Goal: Information Seeking & Learning: Find specific fact

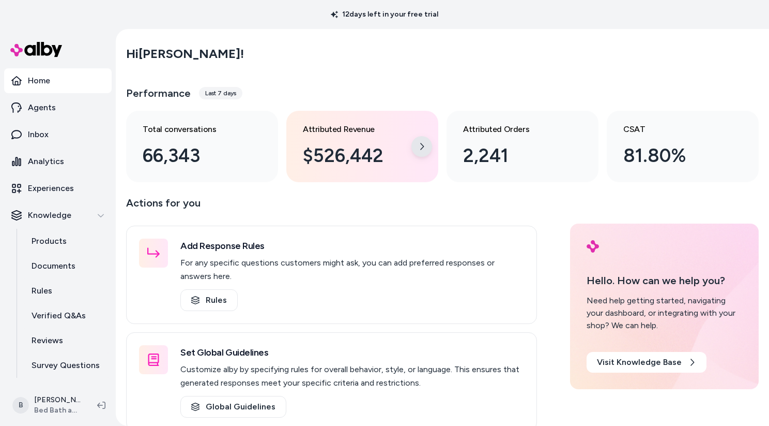
click at [420, 152] on div at bounding box center [422, 146] width 21 height 21
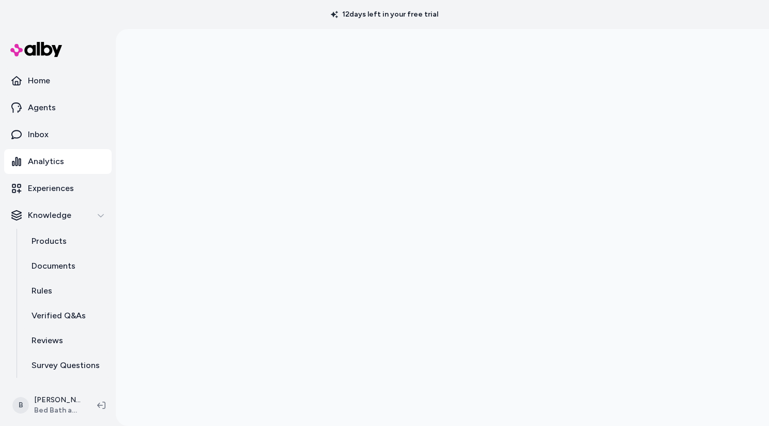
scroll to position [29, 0]
click at [49, 184] on p "Experiences" at bounding box center [51, 188] width 46 height 12
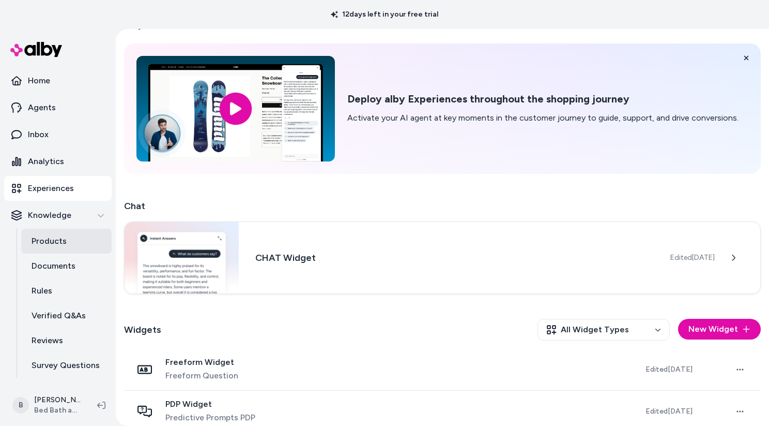
scroll to position [22, 0]
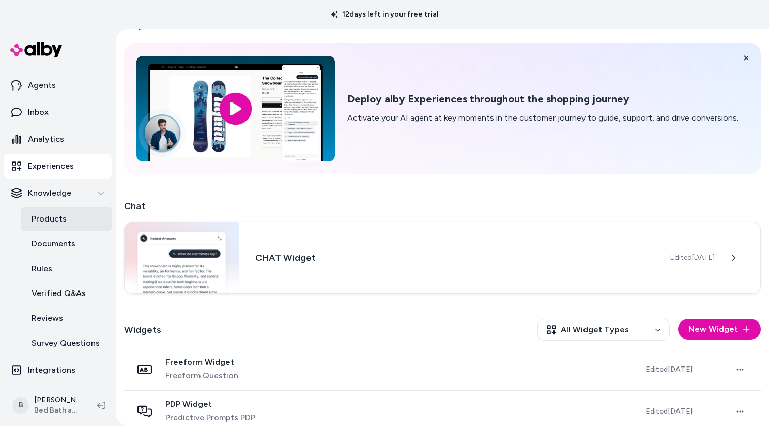
click at [53, 222] on p "Products" at bounding box center [49, 219] width 35 height 12
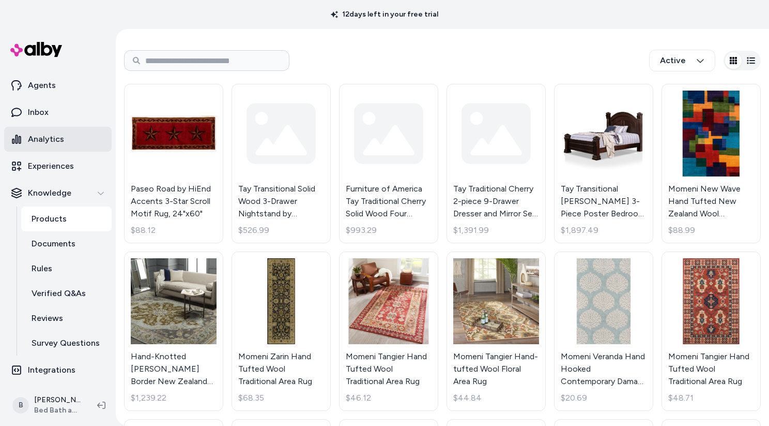
click at [56, 139] on p "Analytics" at bounding box center [46, 139] width 36 height 12
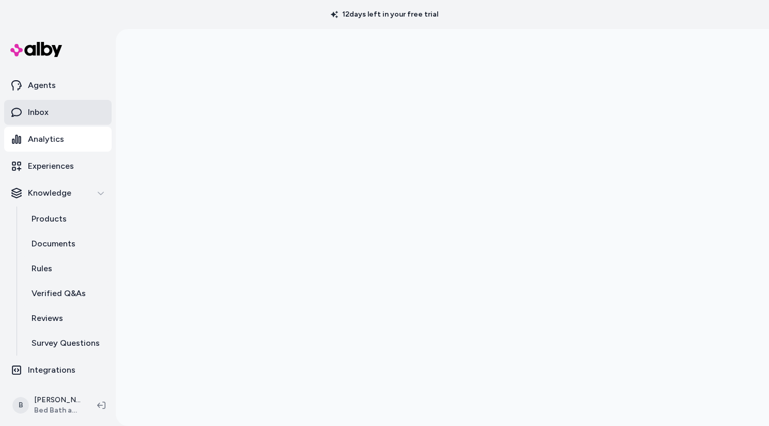
click at [39, 116] on p "Inbox" at bounding box center [38, 112] width 21 height 12
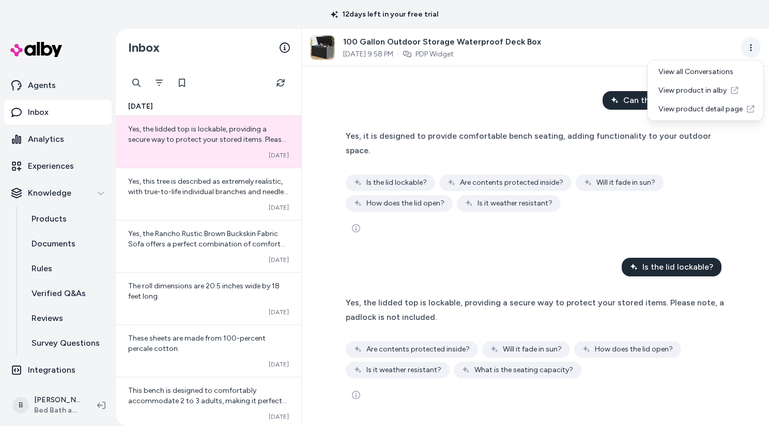
click at [752, 51] on html "12 days left in your free trial Home Agents Inbox Analytics Experiences Knowled…" at bounding box center [384, 213] width 769 height 426
click at [590, 23] on html "12 days left in your free trial Home Agents Inbox Analytics Experiences Knowled…" at bounding box center [384, 213] width 769 height 426
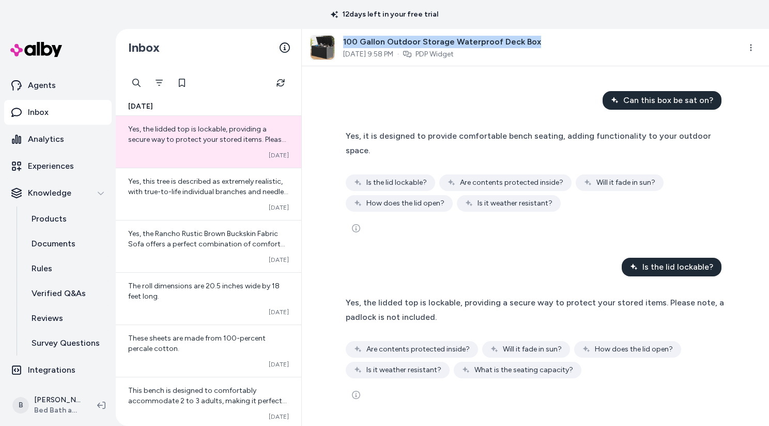
drag, startPoint x: 539, startPoint y: 41, endPoint x: 345, endPoint y: 40, distance: 193.9
click at [345, 40] on div "100 Gallon Outdoor Storage Waterproof Deck Box [DATE] 9:58 PM · PDP Widget" at bounding box center [521, 47] width 423 height 25
copy span "100 Gallon Outdoor Storage Waterproof Deck Box"
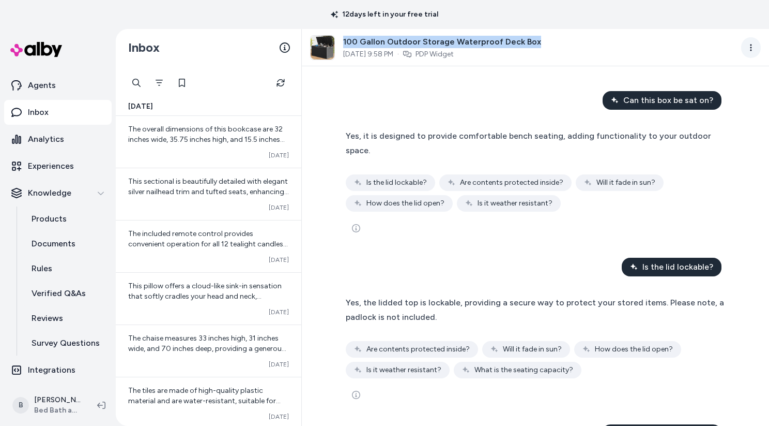
click at [752, 49] on html "12 days left in your free trial Home Agents Inbox Analytics Experiences Knowled…" at bounding box center [384, 213] width 769 height 426
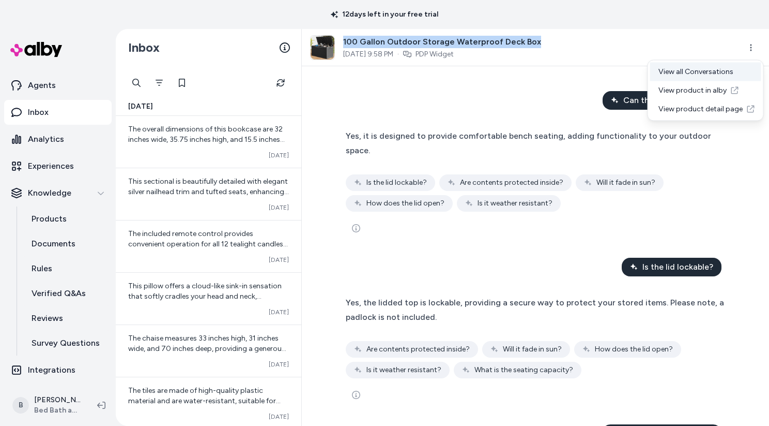
click at [683, 71] on div "View all Conversations" at bounding box center [706, 72] width 111 height 19
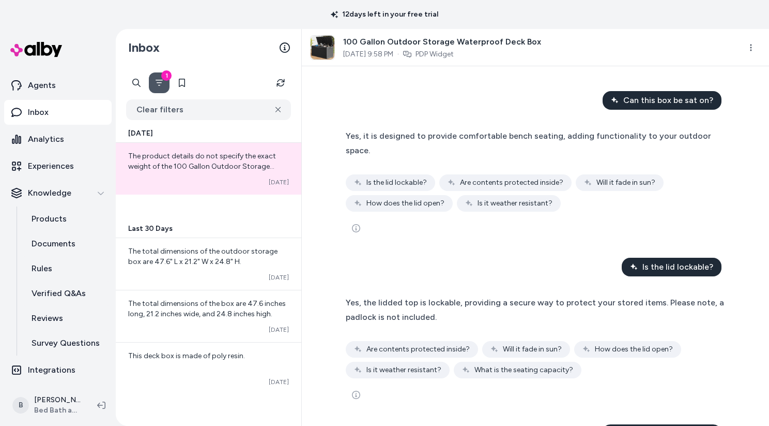
click at [161, 85] on icon "Filter" at bounding box center [159, 83] width 8 height 8
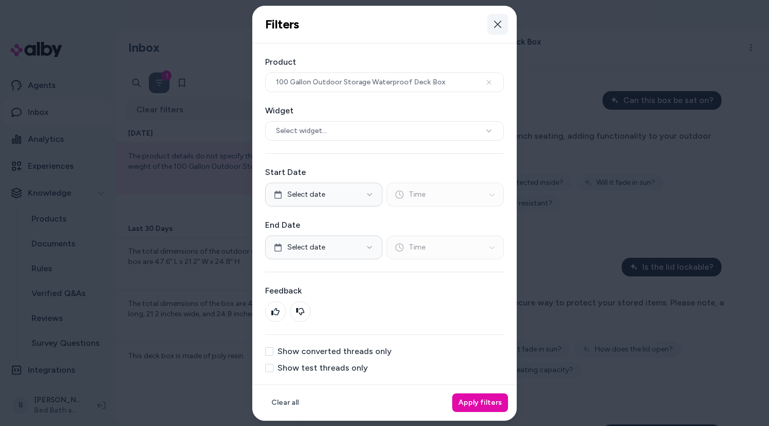
click at [496, 23] on icon "button" at bounding box center [497, 24] width 7 height 7
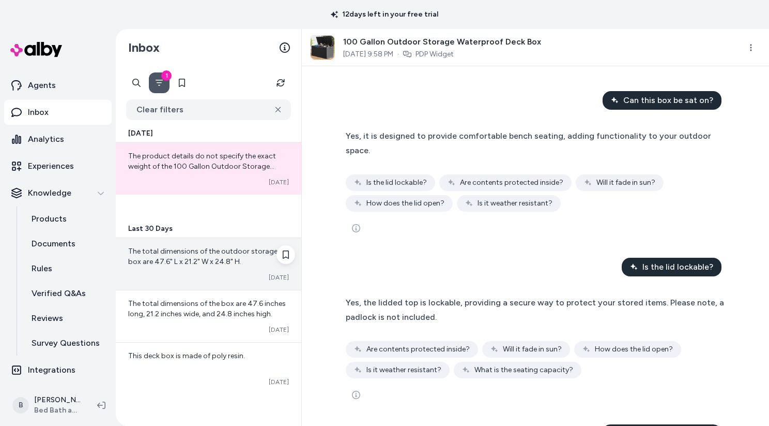
click at [201, 250] on span "The total dimensions of the outdoor storage box are 47.6" L x 21.2" W x 24.8" H." at bounding box center [202, 256] width 149 height 19
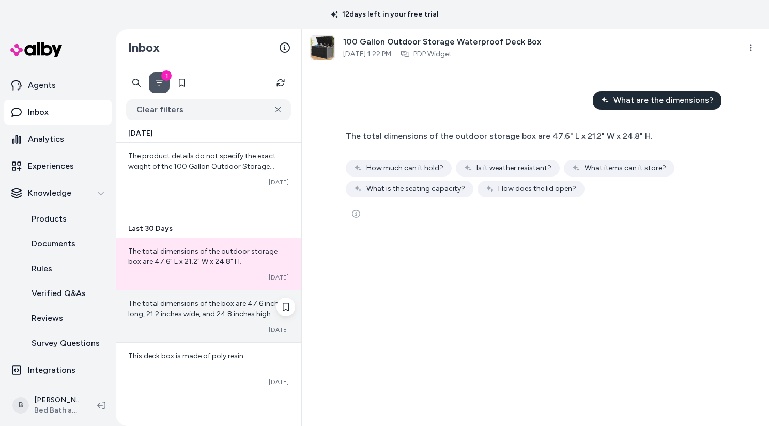
click at [171, 311] on span "The total dimensions of the box are 47.6 inches long, 21.2 inches wide, and 24.…" at bounding box center [207, 308] width 158 height 19
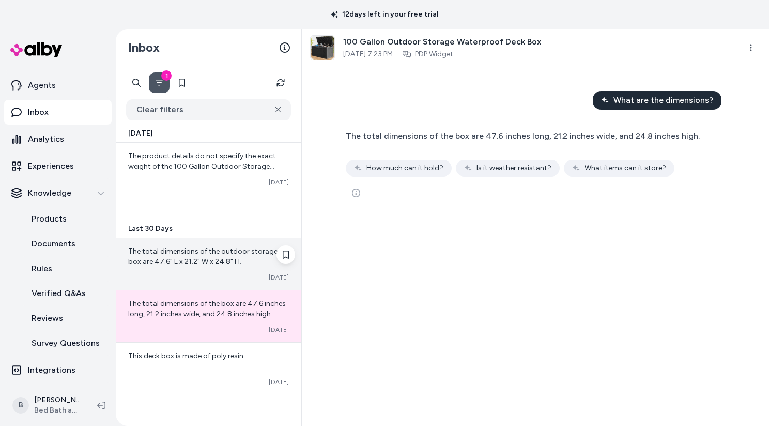
click at [177, 264] on span "The total dimensions of the outdoor storage box are 47.6" L x 21.2" W x 24.8" H." at bounding box center [202, 256] width 149 height 19
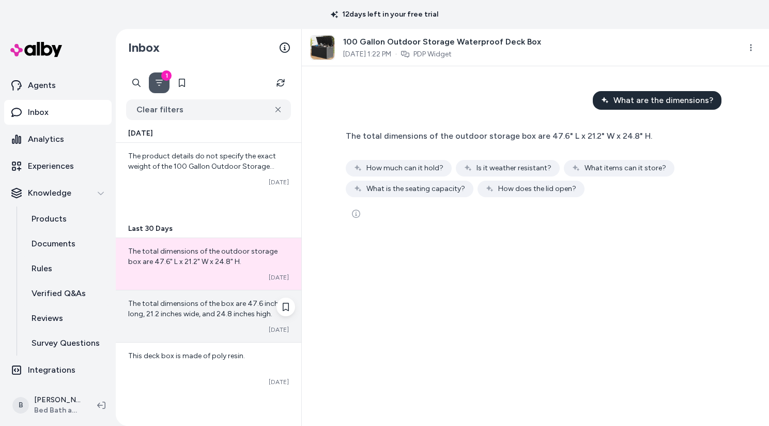
click at [180, 308] on div "The total dimensions of the box are 47.6 inches long, 21.2 inches wide, and 24.…" at bounding box center [208, 308] width 161 height 21
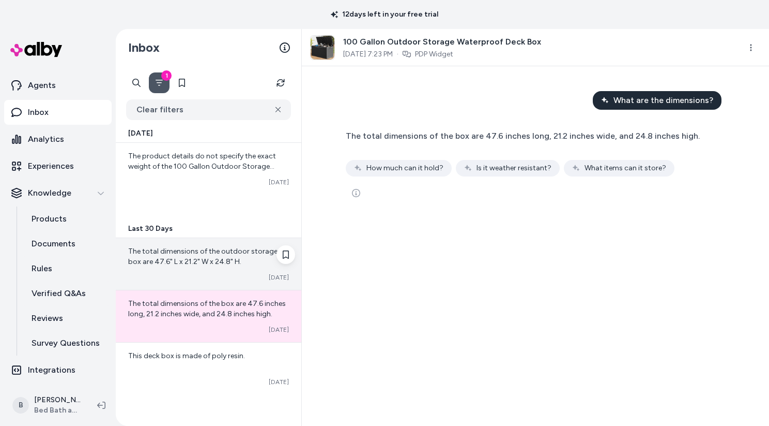
click at [183, 276] on div "Converted [DATE]" at bounding box center [208, 277] width 161 height 8
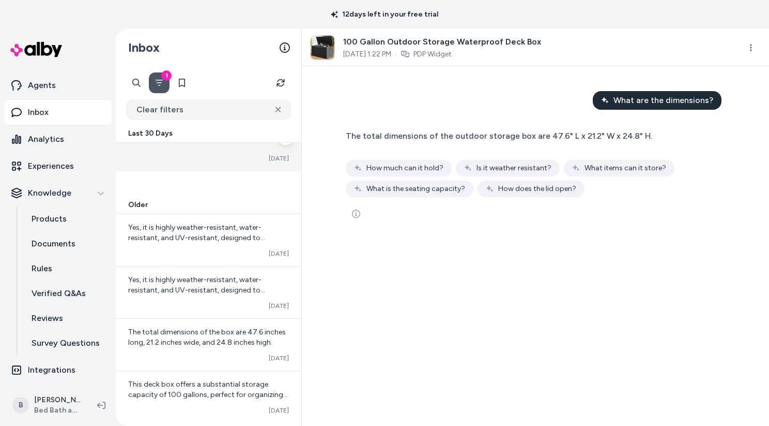
scroll to position [224, 0]
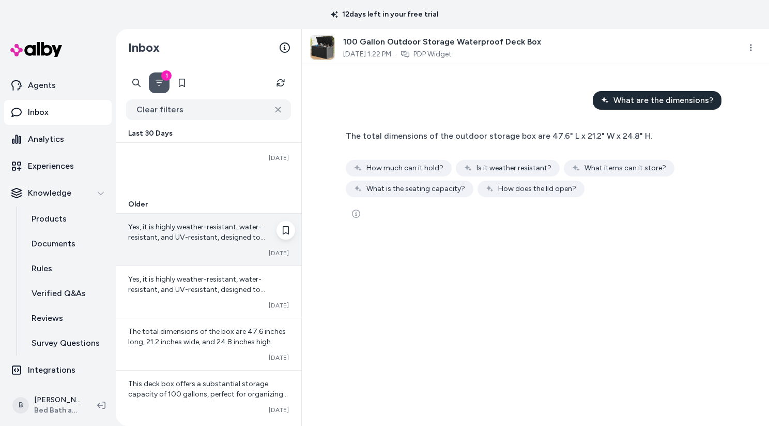
click at [214, 237] on span "Yes, it is highly weather-resistant, water-resistant, and UV-resistant, designe…" at bounding box center [196, 236] width 137 height 29
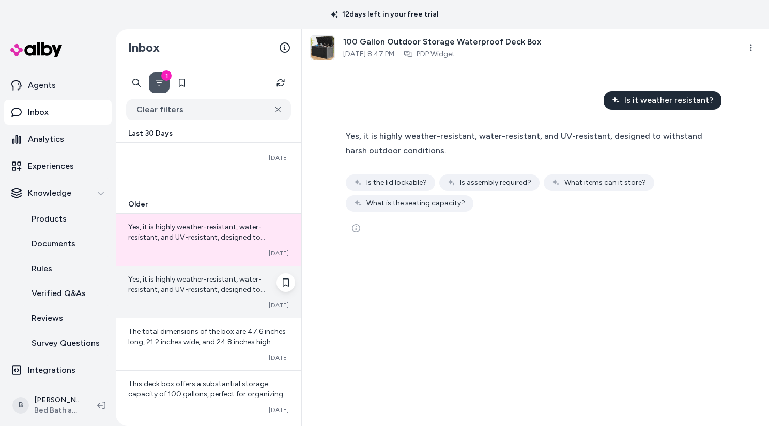
click at [217, 281] on span "Yes, it is highly weather-resistant, water-resistant, and UV-resistant, designe…" at bounding box center [196, 289] width 137 height 29
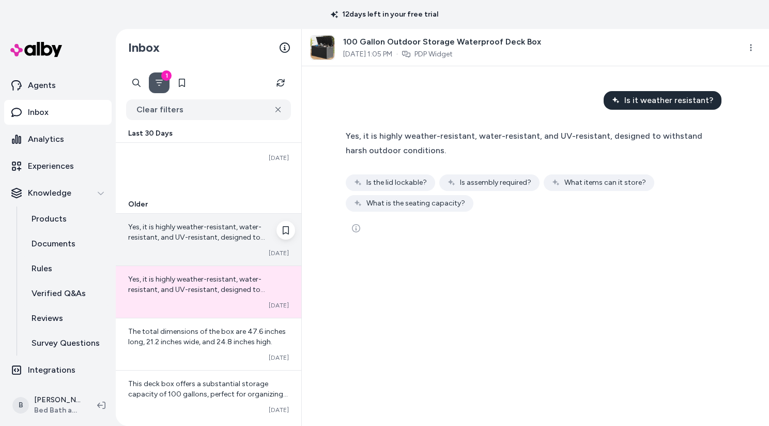
click at [222, 243] on div "Yes, it is highly weather-resistant, water-resistant, and UV-resistant, designe…" at bounding box center [209, 240] width 186 height 52
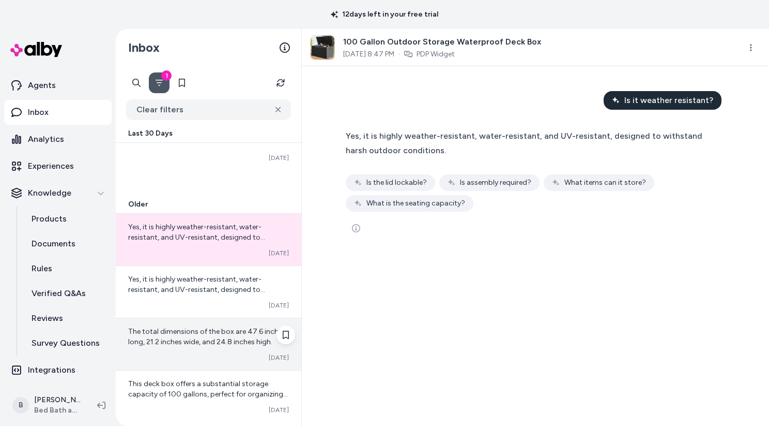
click at [212, 339] on span "The total dimensions of the box are 47.6 inches long, 21.2 inches wide, and 24.…" at bounding box center [207, 336] width 158 height 19
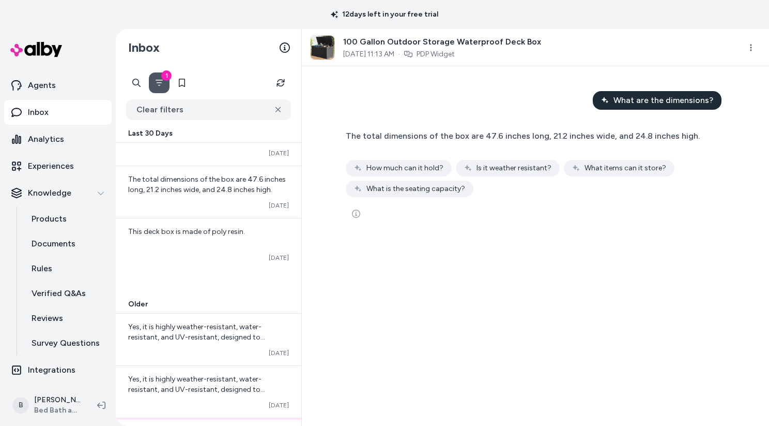
scroll to position [98, 0]
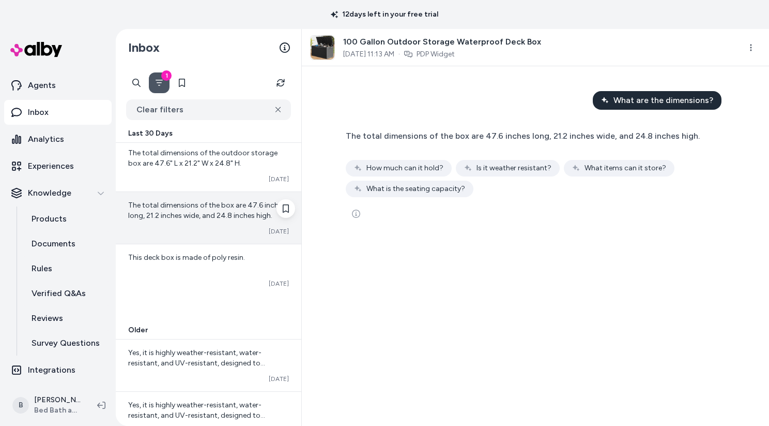
click at [208, 222] on div "The total dimensions of the box are 47.6 inches long, 21.2 inches wide, and 24.…" at bounding box center [209, 218] width 186 height 52
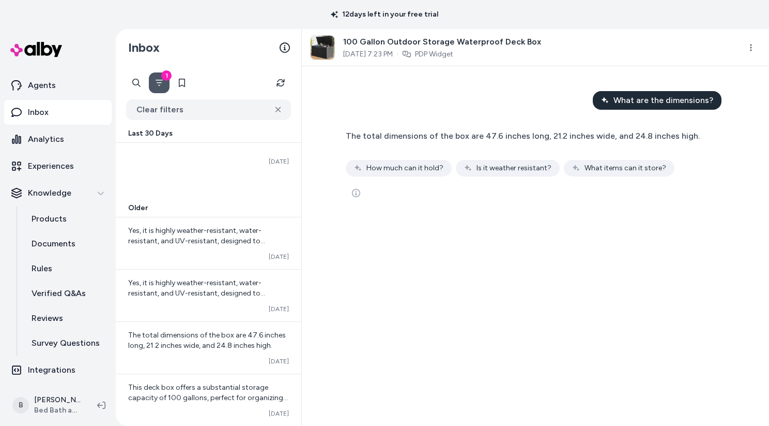
scroll to position [234, 0]
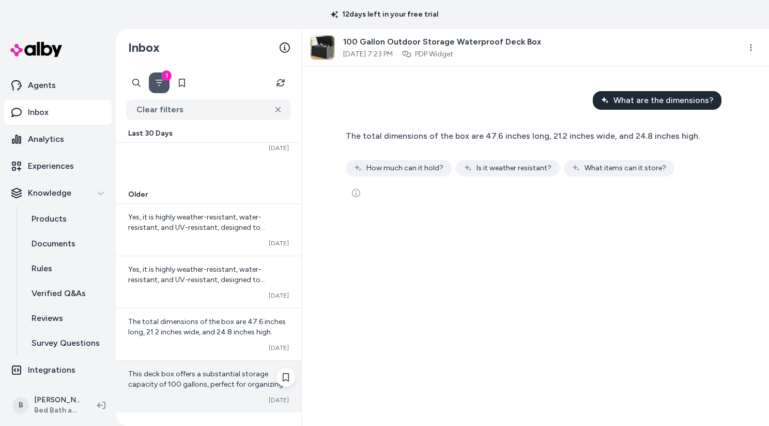
click at [200, 377] on span "This deck box offers a substantial storage capacity of 100 gallons, perfect for…" at bounding box center [208, 383] width 161 height 29
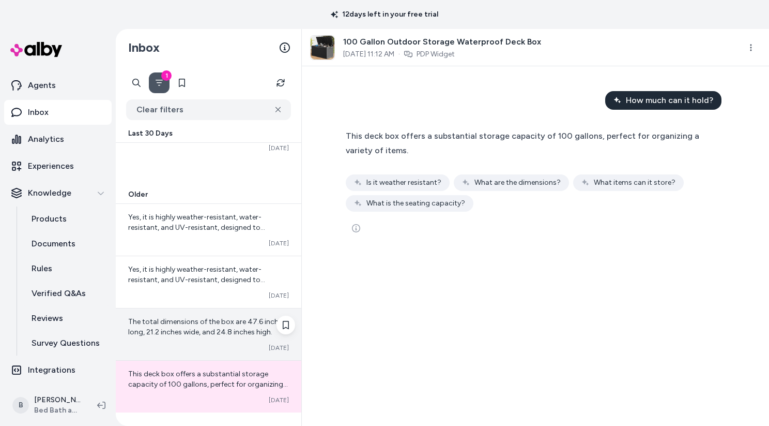
click at [223, 324] on span "The total dimensions of the box are 47.6 inches long, 21.2 inches wide, and 24.…" at bounding box center [207, 326] width 158 height 19
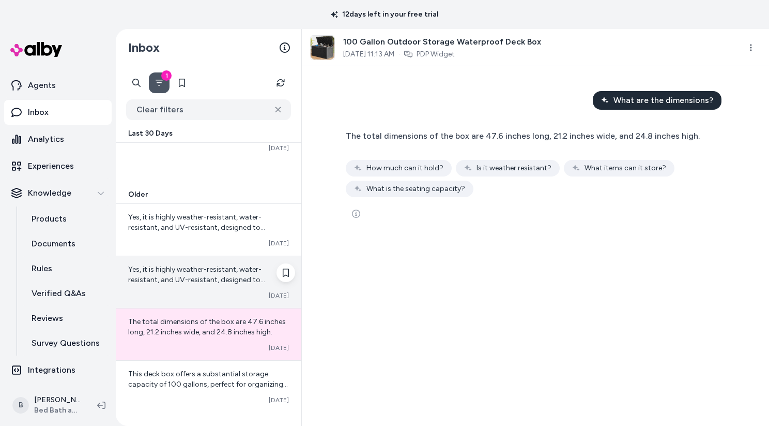
click at [232, 285] on div "Yes, it is highly weather-resistant, water-resistant, and UV-resistant, designe…" at bounding box center [209, 282] width 186 height 52
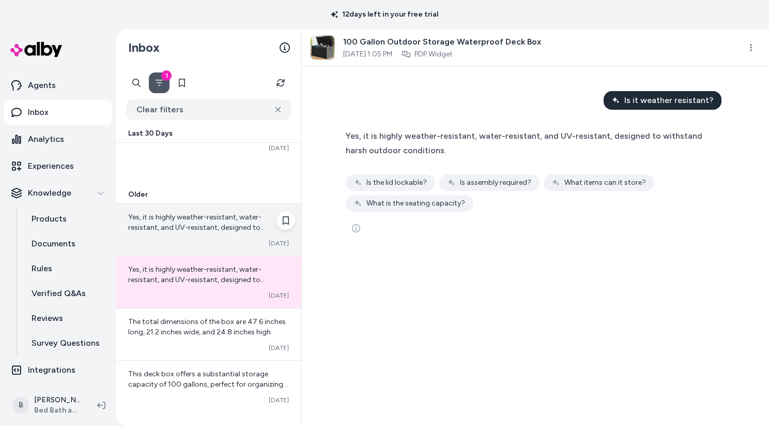
click at [231, 226] on span "Yes, it is highly weather-resistant, water-resistant, and UV-resistant, designe…" at bounding box center [196, 227] width 137 height 29
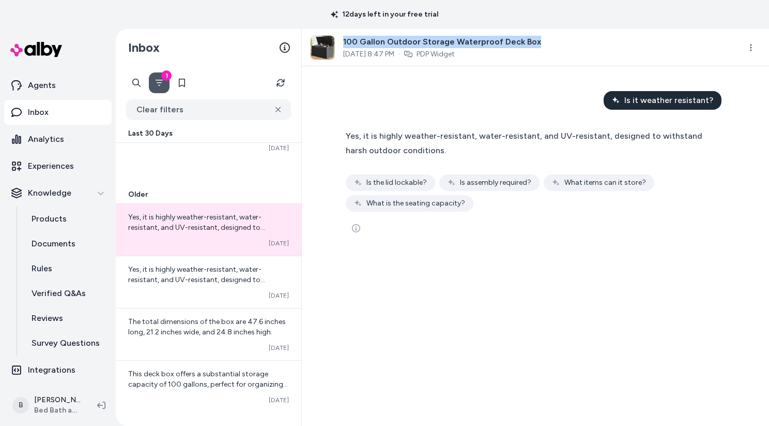
drag, startPoint x: 536, startPoint y: 41, endPoint x: 342, endPoint y: 47, distance: 194.0
click at [342, 47] on div "100 Gallon Outdoor Storage Waterproof Deck Box [DATE] 8:47 PM · PDP Widget" at bounding box center [521, 47] width 423 height 25
copy span "100 Gallon Outdoor Storage Waterproof Deck Box"
click at [160, 84] on icon "Filter" at bounding box center [159, 83] width 8 height 8
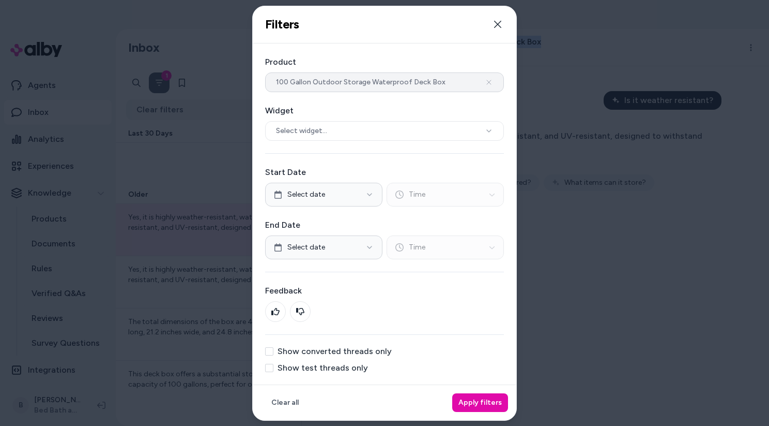
click at [485, 81] on icon "button" at bounding box center [489, 82] width 8 height 8
click at [475, 410] on button "Apply filters" at bounding box center [480, 402] width 56 height 19
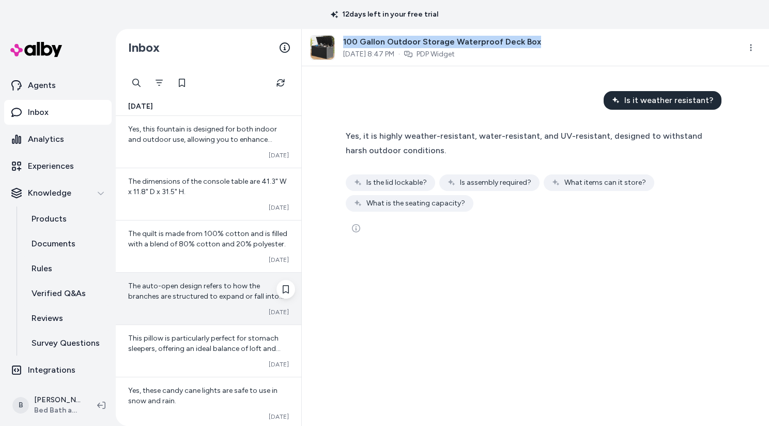
click at [194, 282] on span "The auto-open design refers to how the branches are structured to expand or fal…" at bounding box center [207, 311] width 158 height 61
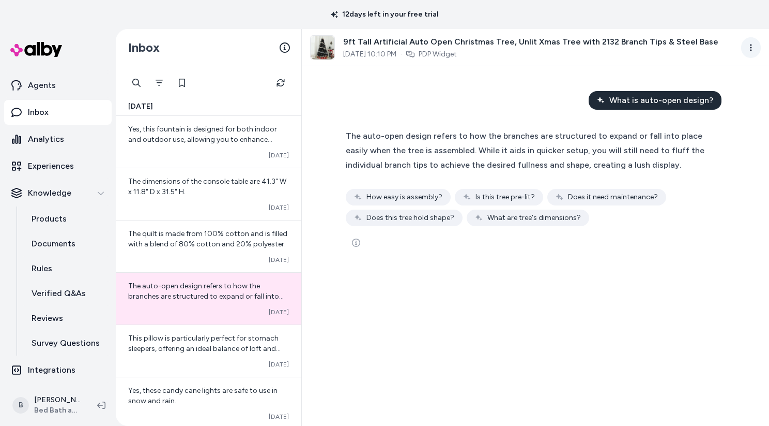
click at [752, 46] on html "12 days left in your free trial Home Agents Inbox Analytics Experiences Knowled…" at bounding box center [384, 213] width 769 height 426
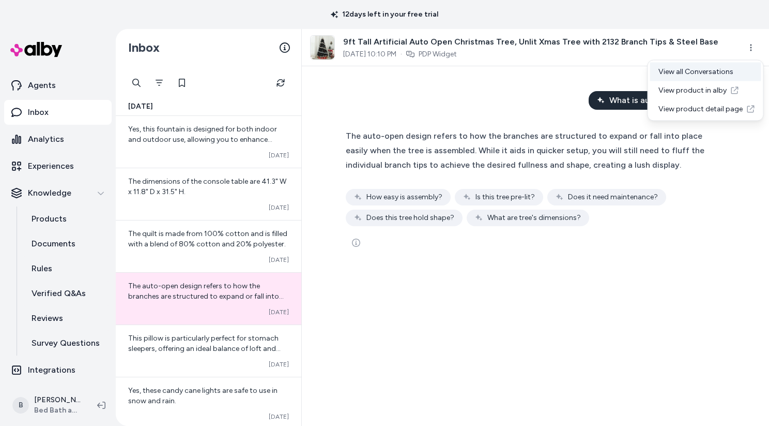
click at [698, 71] on div "View all Conversations" at bounding box center [706, 72] width 111 height 19
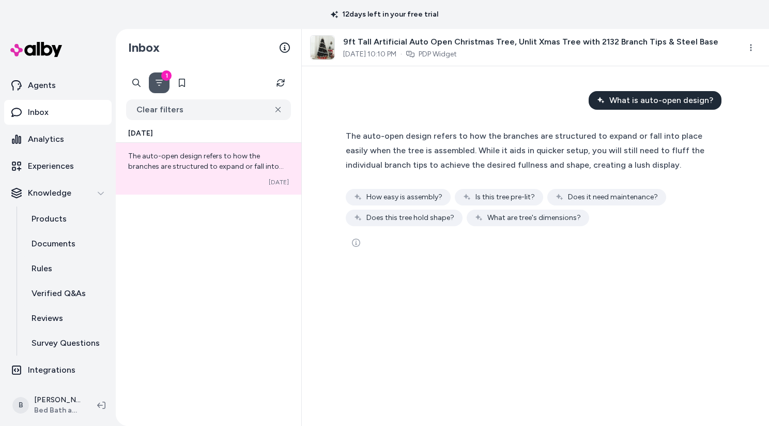
click at [157, 83] on icon "Filter" at bounding box center [159, 83] width 8 height 8
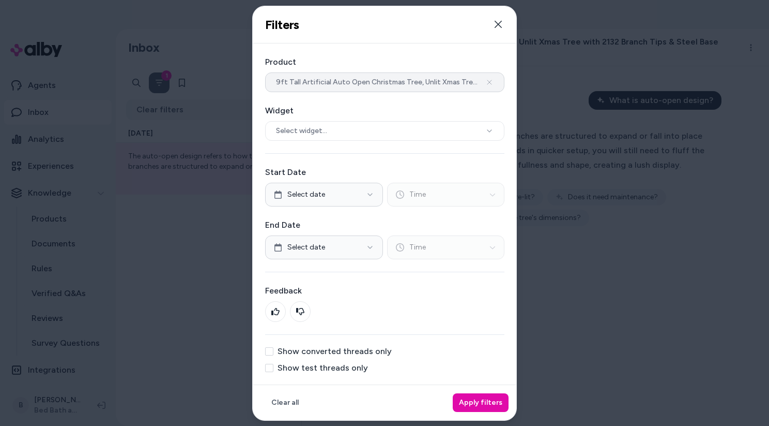
click at [491, 82] on icon "button" at bounding box center [490, 82] width 8 height 8
click at [497, 406] on button "Apply filters" at bounding box center [480, 402] width 56 height 19
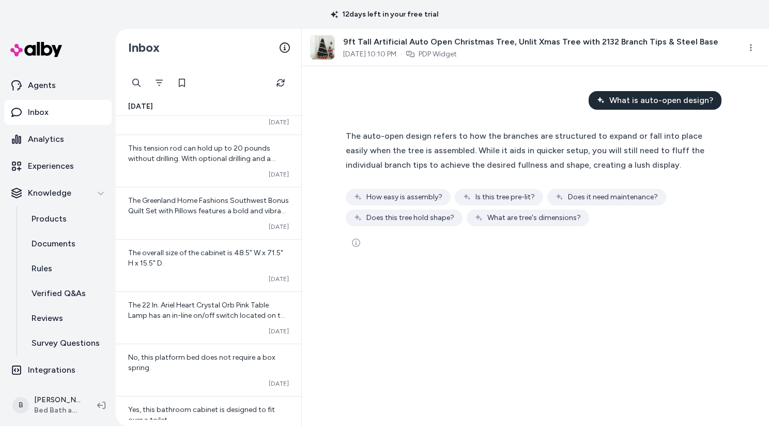
scroll to position [525, 0]
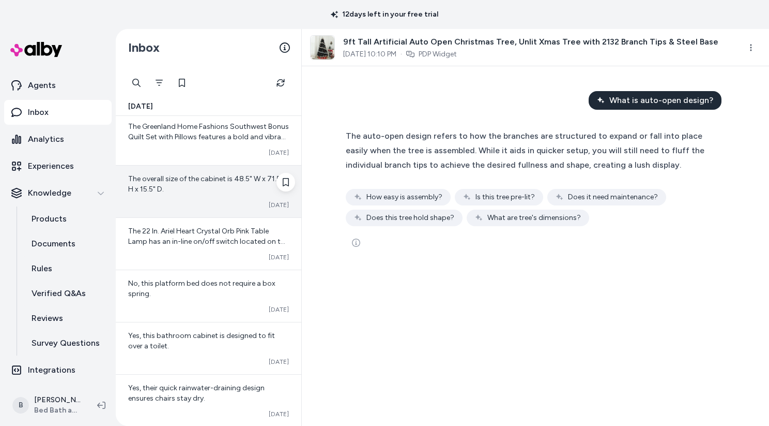
click at [193, 185] on div "The overall size of the cabinet is 48.5" W x 71.5" H x 15.5" D." at bounding box center [208, 184] width 161 height 21
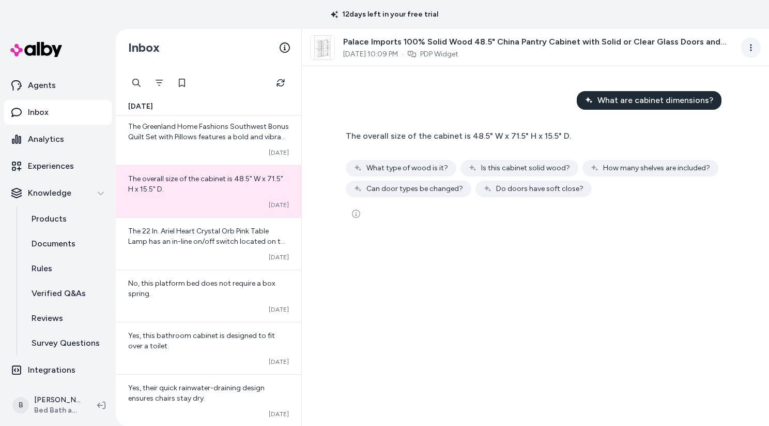
click at [750, 49] on html "12 days left in your free trial Home Agents Inbox Analytics Experiences Knowled…" at bounding box center [384, 213] width 769 height 426
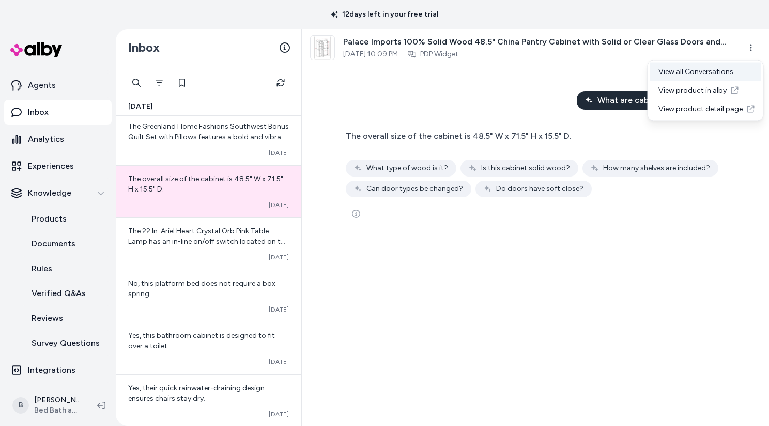
click at [712, 69] on div "View all Conversations" at bounding box center [706, 72] width 111 height 19
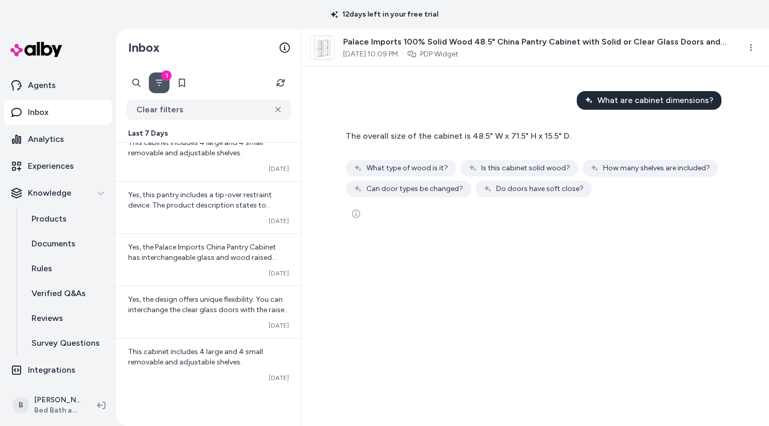
scroll to position [214, 0]
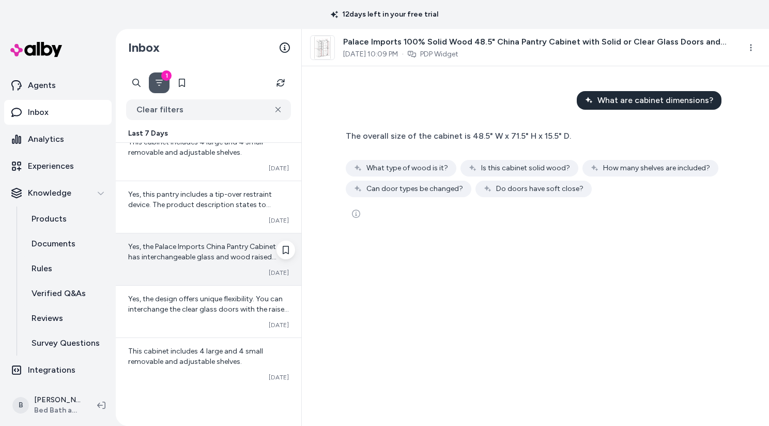
click at [221, 259] on span "Yes, the Palace Imports China Pantry Cabinet has interchangeable glass and wood…" at bounding box center [202, 256] width 148 height 29
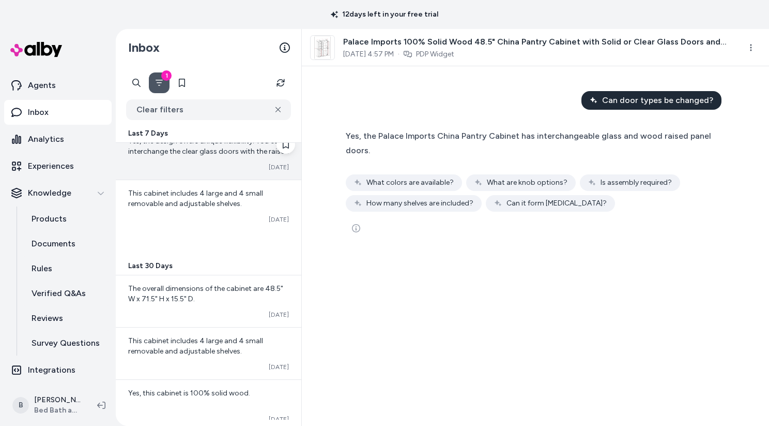
scroll to position [389, 0]
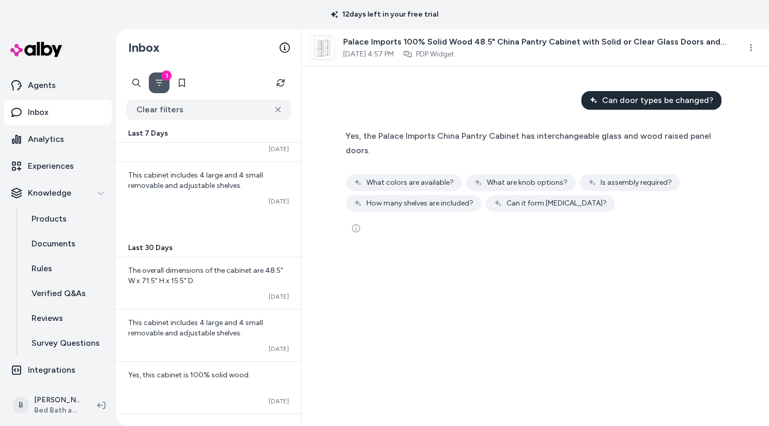
click at [162, 85] on icon "Filter" at bounding box center [159, 83] width 8 height 8
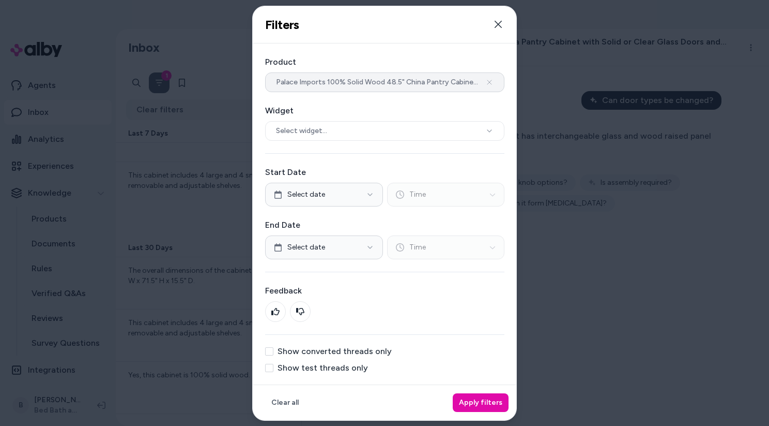
click at [491, 80] on icon "button" at bounding box center [490, 82] width 8 height 8
click at [485, 400] on button "Apply filters" at bounding box center [480, 402] width 56 height 19
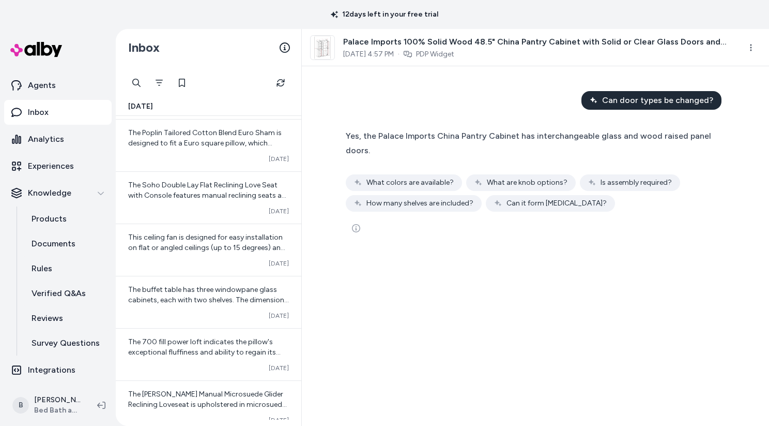
scroll to position [1825, 0]
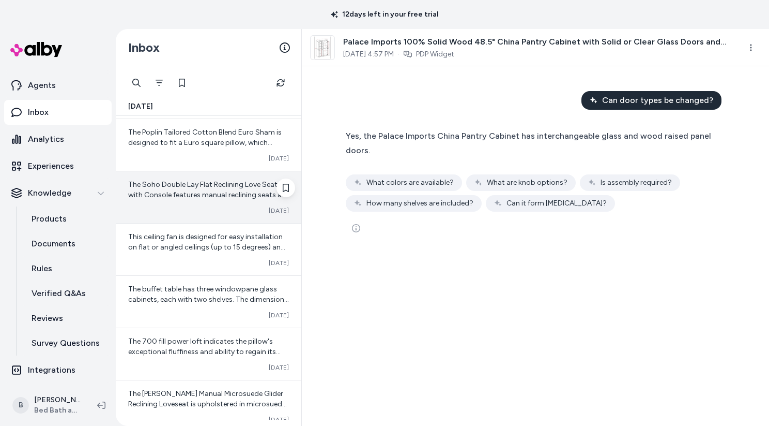
click at [200, 190] on div "The Soho Double Lay Flat Reclining Love Seat with Console features manual recli…" at bounding box center [208, 189] width 161 height 21
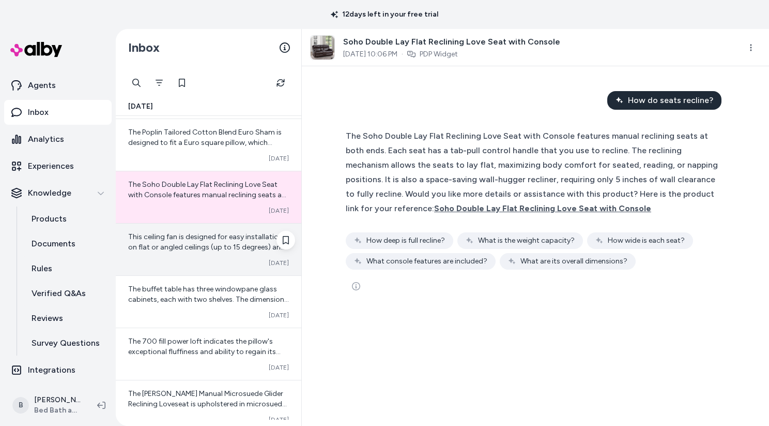
click at [197, 241] on div "This ceiling fan is designed for easy installation on flat or angled ceilings (…" at bounding box center [208, 242] width 161 height 21
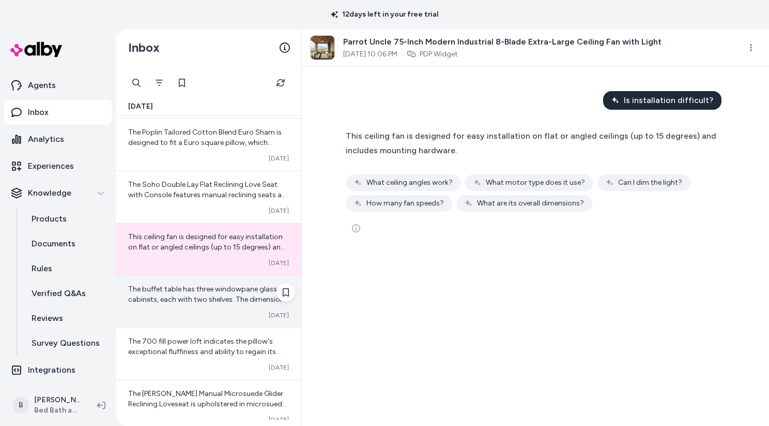
click at [203, 295] on span "The buffet table has three windowpane glass cabinets, each with two shelves. Th…" at bounding box center [208, 319] width 161 height 71
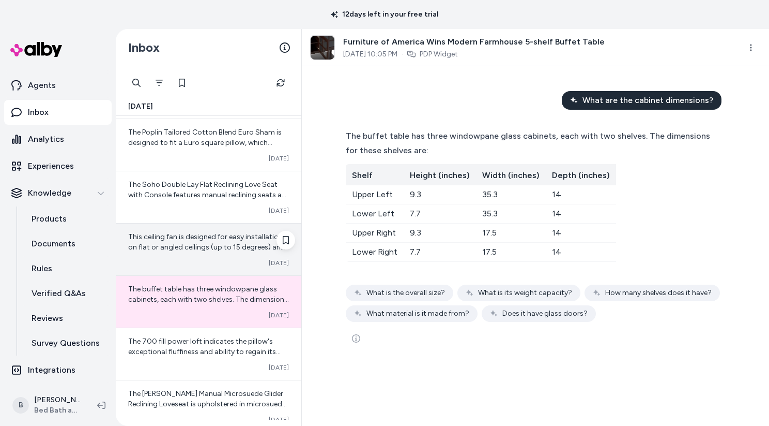
click at [205, 240] on span "This ceiling fan is designed for easy installation on flat or angled ceilings (…" at bounding box center [206, 246] width 157 height 29
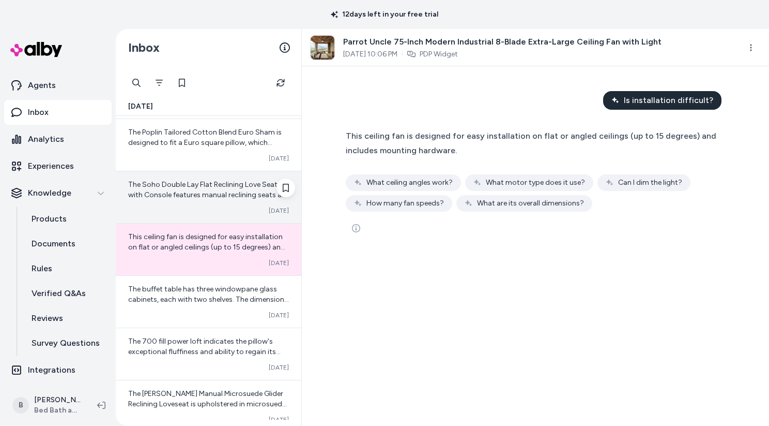
click at [210, 207] on div "Converted [DATE]" at bounding box center [208, 210] width 161 height 8
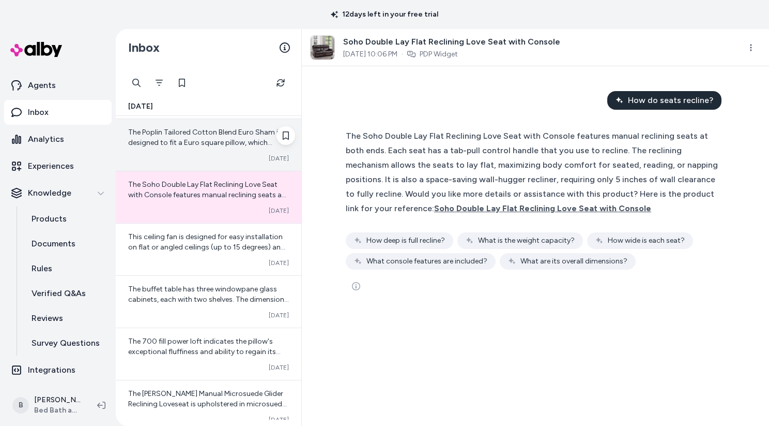
click at [203, 145] on span "The Poplin Tailored Cotton Blend Euro Sham is designed to fit a Euro square pil…" at bounding box center [205, 142] width 154 height 29
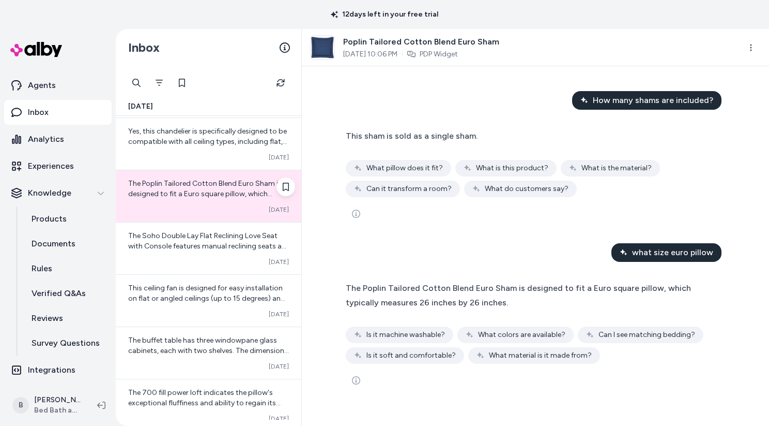
scroll to position [1709, 0]
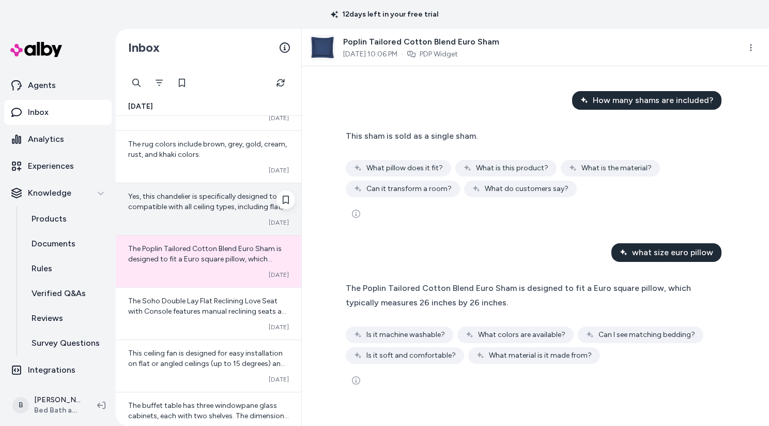
click at [203, 205] on span "Yes, this chandelier is specifically designed to be compatible with all ceiling…" at bounding box center [207, 206] width 159 height 29
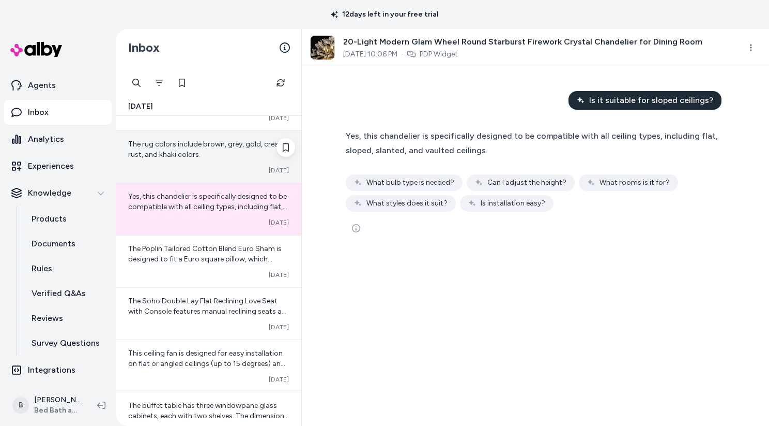
click at [196, 158] on span "The rug colors include brown, grey, gold, cream, rust, and khaki colors." at bounding box center [207, 149] width 159 height 19
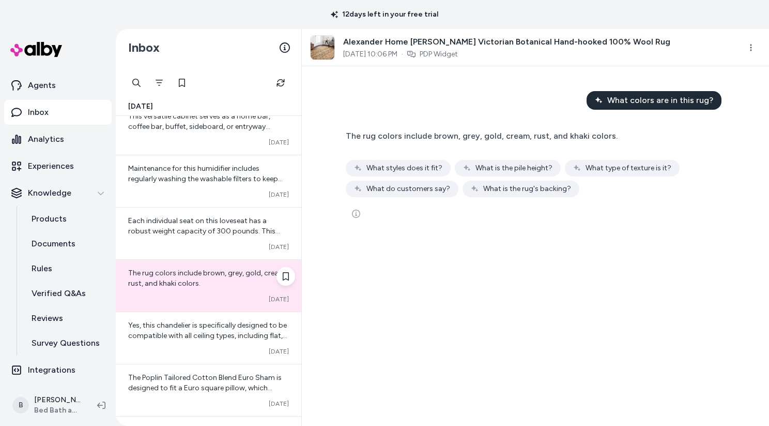
scroll to position [1574, 0]
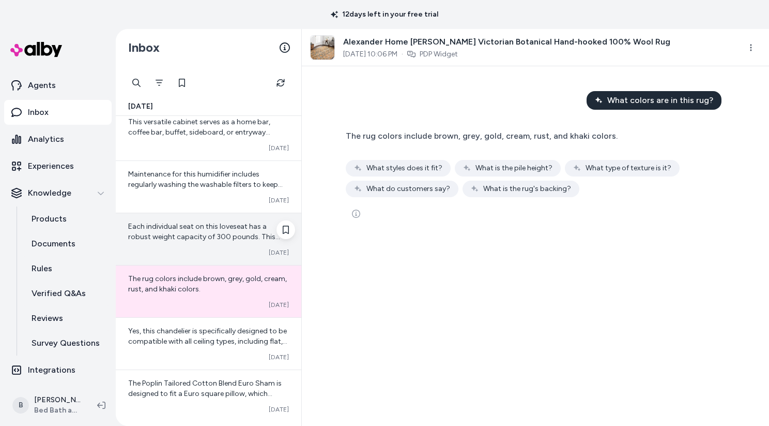
click at [200, 238] on span "Each individual seat on this loveseat has a robust weight capacity of 300 pound…" at bounding box center [204, 247] width 152 height 50
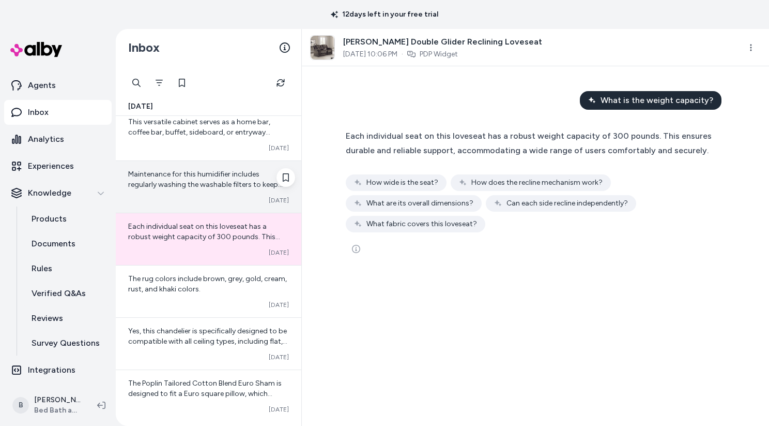
click at [200, 175] on span "Maintenance for this humidifier includes regularly washing the washable filters…" at bounding box center [205, 205] width 155 height 71
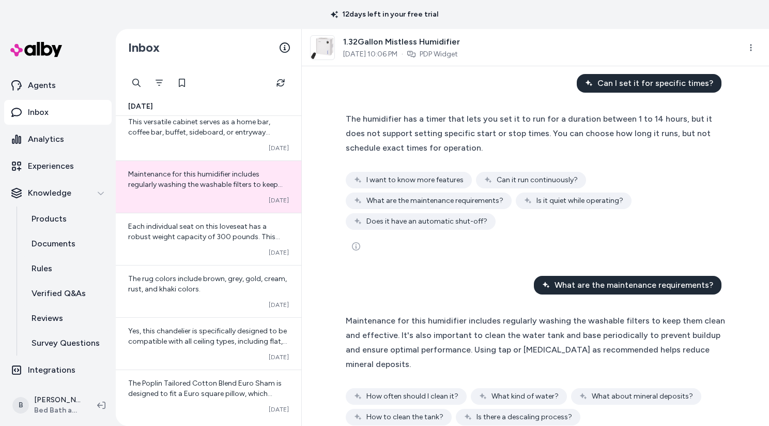
scroll to position [583, 0]
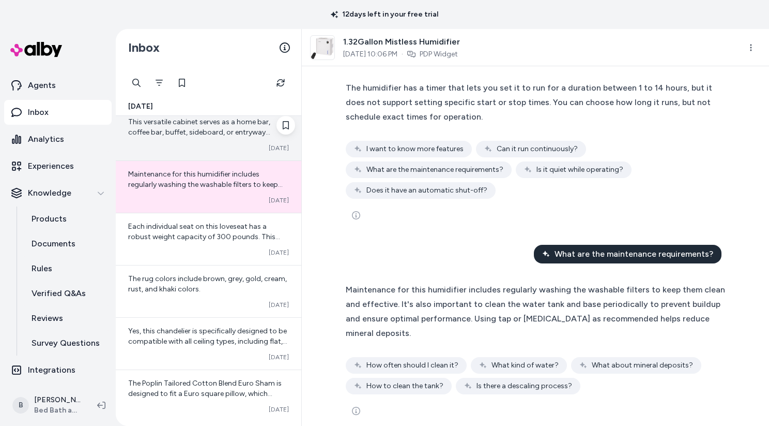
click at [210, 129] on span "This versatile cabinet serves as a home bar, coffee bar, buffet, sideboard, or …" at bounding box center [199, 137] width 142 height 40
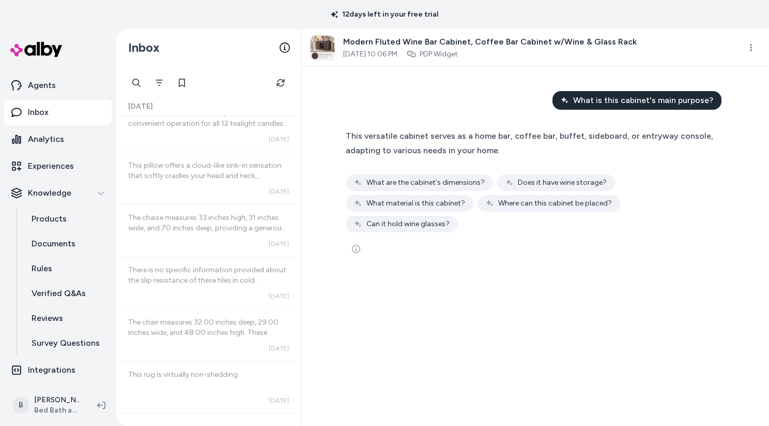
scroll to position [2838, 0]
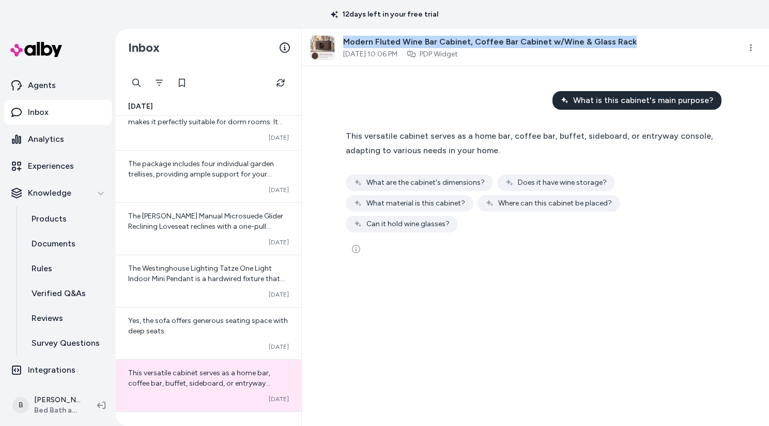
drag, startPoint x: 345, startPoint y: 43, endPoint x: 623, endPoint y: 47, distance: 277.7
click at [623, 47] on span "Modern Fluted Wine Bar Cabinet, Coffee Bar Cabinet w/Wine & Glass Rack" at bounding box center [490, 42] width 294 height 12
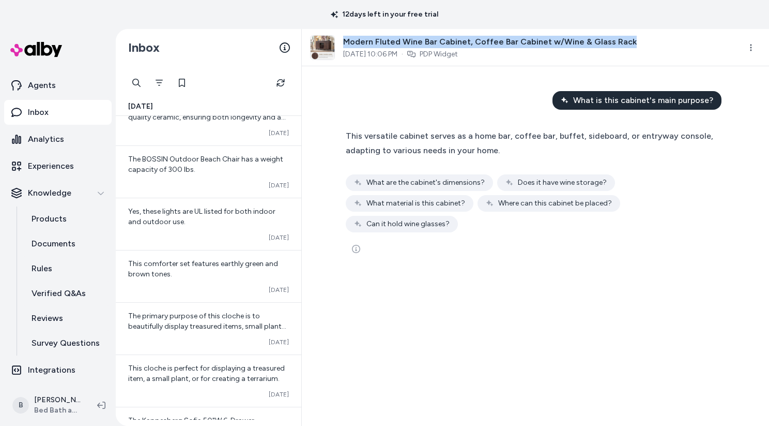
scroll to position [0, 0]
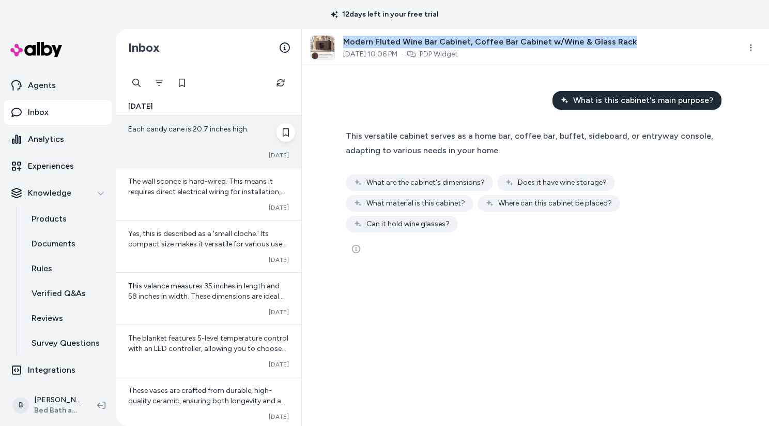
click at [224, 135] on div "Each candy cane is 20.7 inches high." at bounding box center [208, 134] width 161 height 21
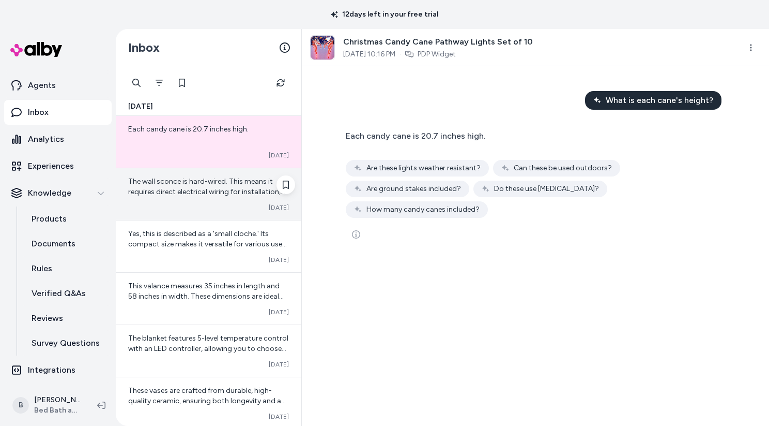
click at [223, 193] on span "The wall sconce is hard-wired. This means it requires direct electrical wiring …" at bounding box center [207, 202] width 159 height 50
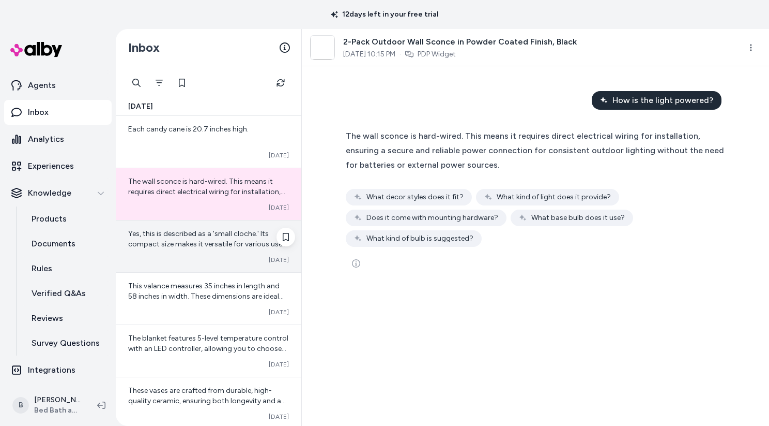
click at [221, 234] on span "Yes, this is described as a 'small cloche.' Its compact size makes it versatile…" at bounding box center [207, 249] width 159 height 40
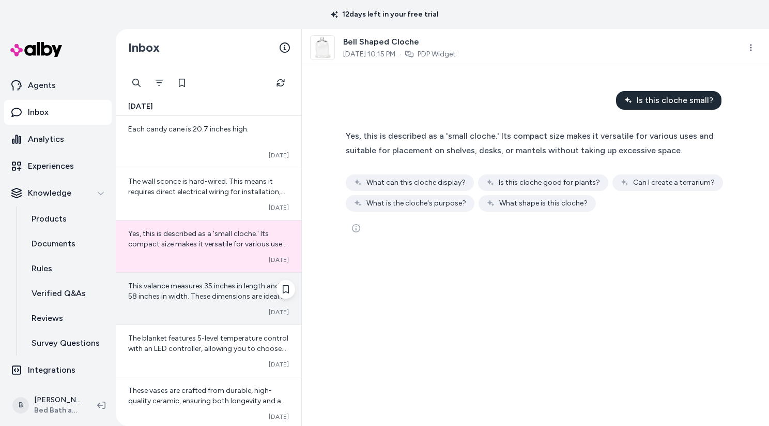
click at [218, 291] on div "This valance measures 35 inches in length and 58 inches in width. These dimensi…" at bounding box center [208, 291] width 161 height 21
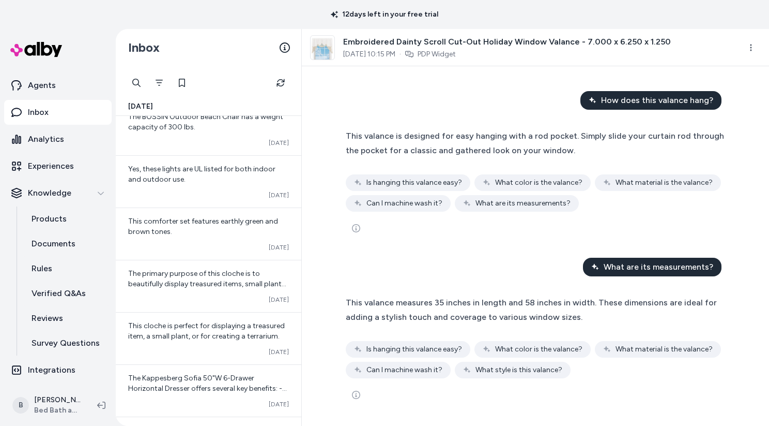
scroll to position [331, 0]
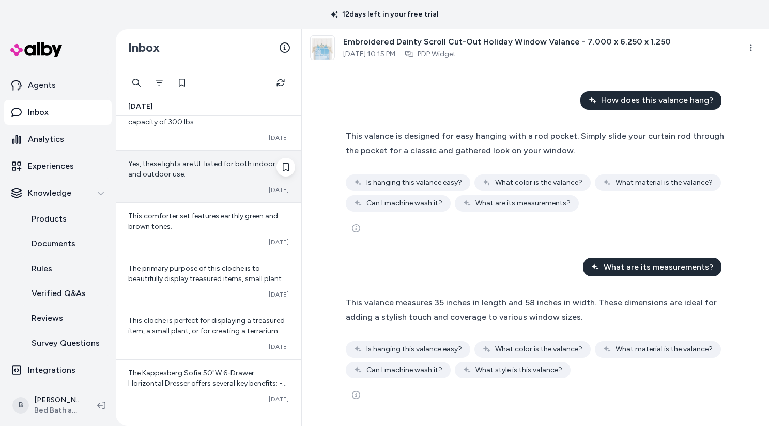
click at [223, 173] on div "Yes, these lights are UL listed for both indoor and outdoor use." at bounding box center [208, 169] width 161 height 21
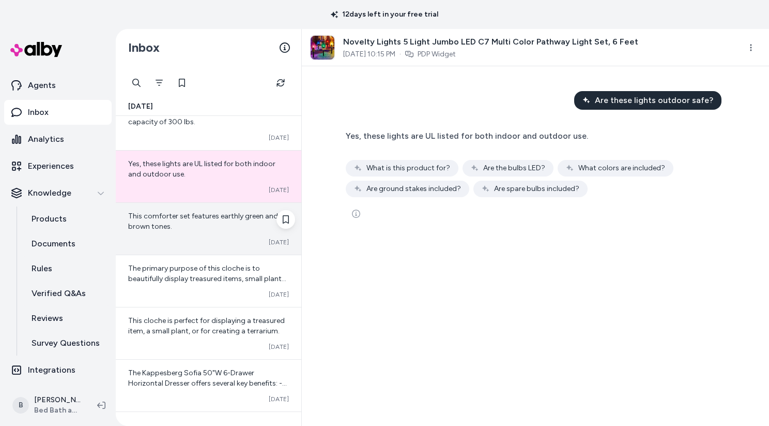
click at [233, 207] on div "This comforter set features earthly green and brown tones. Converted [DATE]" at bounding box center [209, 229] width 186 height 52
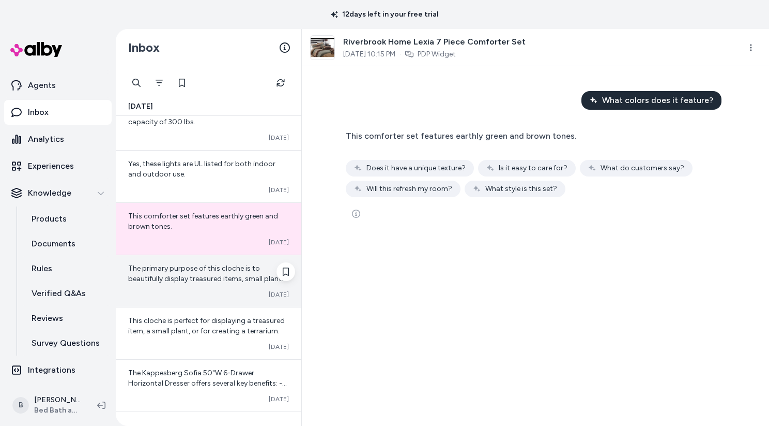
click at [248, 278] on span "The primary purpose of this cloche is to beautifully display treasured items, s…" at bounding box center [207, 294] width 159 height 61
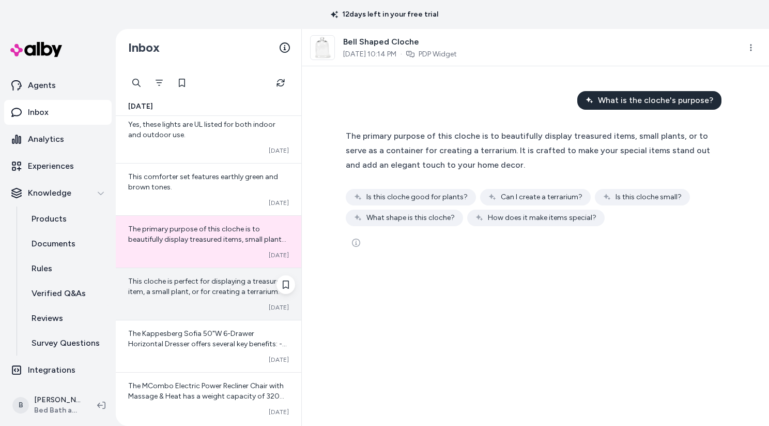
scroll to position [373, 0]
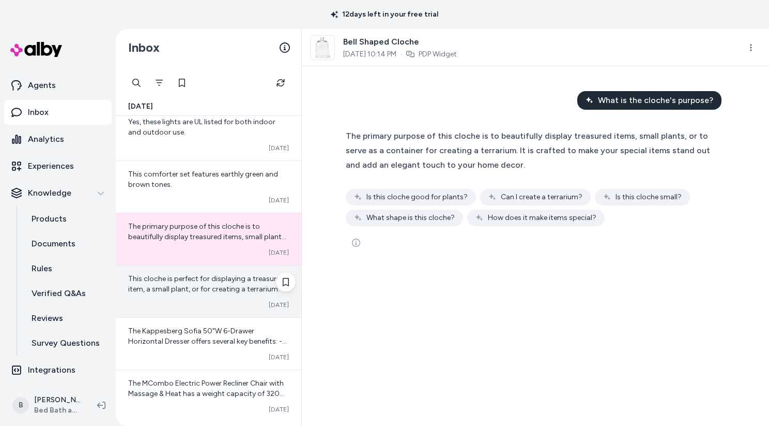
click at [241, 287] on span "This cloche is perfect for displaying a treasured item, a small plant, or for c…" at bounding box center [206, 283] width 157 height 19
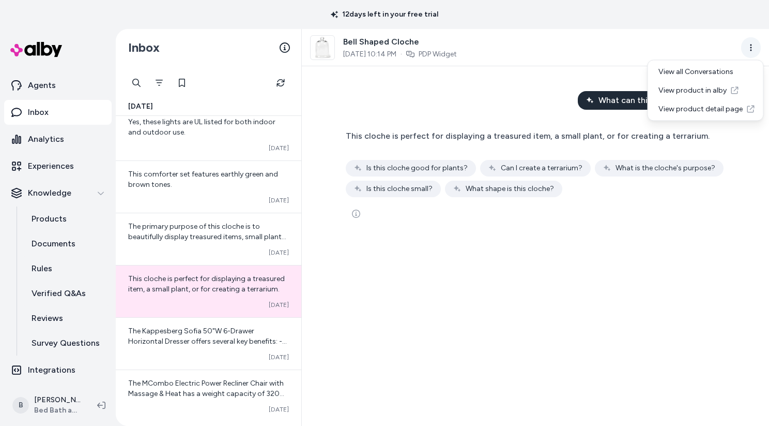
click at [752, 46] on html "12 days left in your free trial Home Agents Inbox Analytics Experiences Knowled…" at bounding box center [384, 213] width 769 height 426
click at [637, 33] on html "12 days left in your free trial Home Agents Inbox Analytics Experiences Knowled…" at bounding box center [384, 213] width 769 height 426
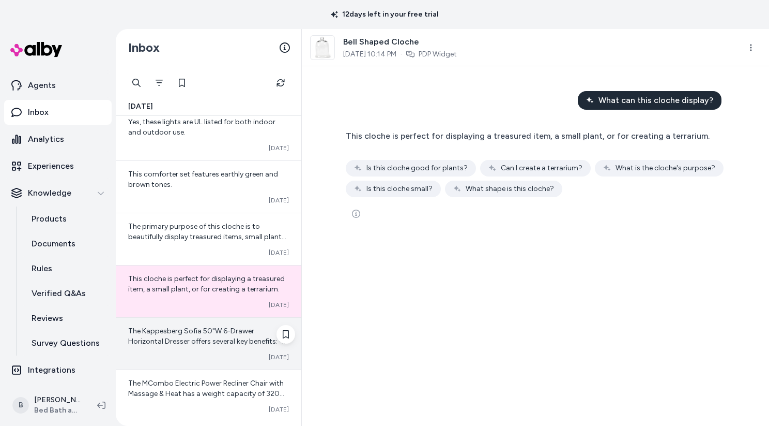
click at [236, 331] on span "The Kappesberg Sofia 50"W 6-Drawer Horizontal Dresser offers several key benefi…" at bounding box center [208, 418] width 161 height 185
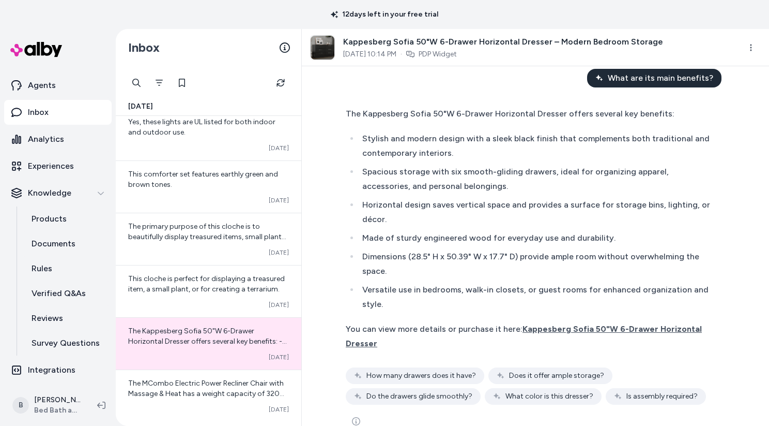
scroll to position [14, 0]
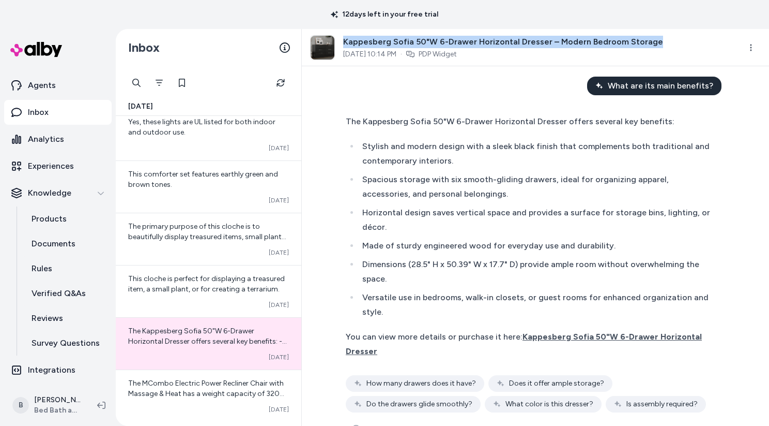
drag, startPoint x: 344, startPoint y: 39, endPoint x: 678, endPoint y: 44, distance: 333.6
click at [678, 44] on div "Kappesberg Sofia 50"W 6-Drawer Horizontal Dresser – Modern Bedroom Storage [DAT…" at bounding box center [521, 47] width 423 height 25
copy span "Kappesberg Sofia 50"W 6-Drawer Horizontal Dresser – Modern Bedroom Storage"
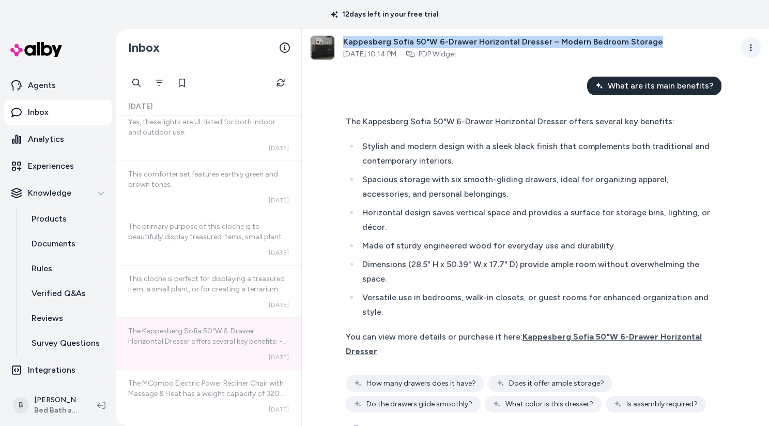
click at [747, 49] on html "12 days left in your free trial Home Agents Inbox Analytics Experiences Knowled…" at bounding box center [384, 213] width 769 height 426
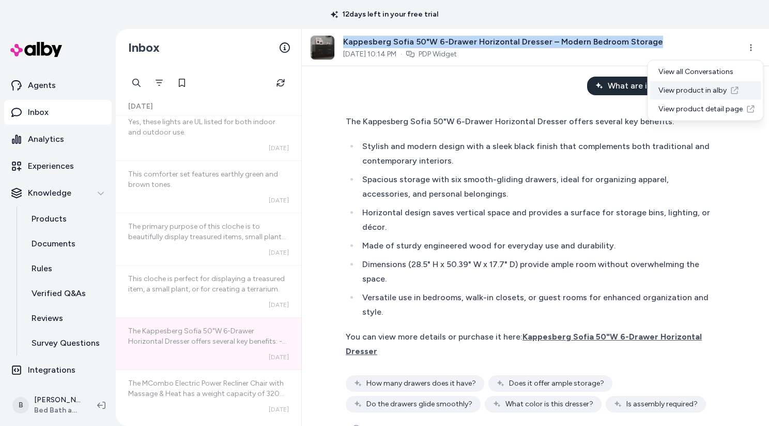
click at [700, 92] on link "View product in alby" at bounding box center [706, 90] width 111 height 19
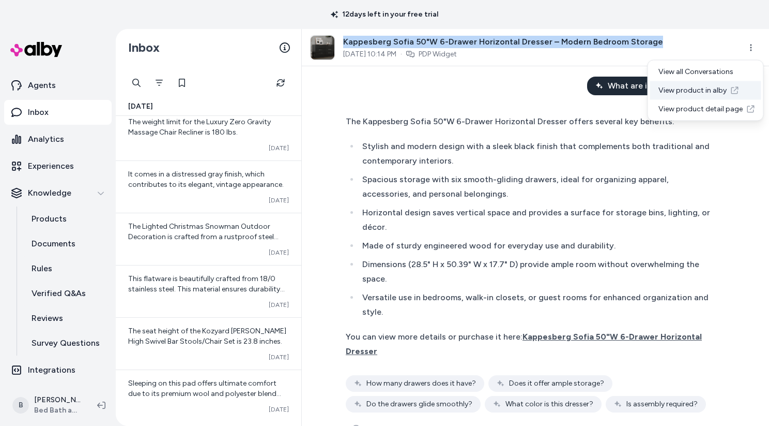
scroll to position [1156, 0]
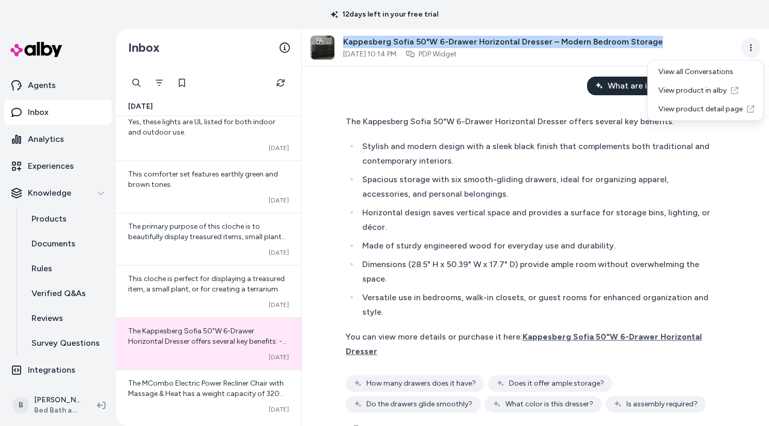
click at [749, 53] on html "12 days left in your free trial Home Agents Inbox Analytics Experiences Knowled…" at bounding box center [384, 213] width 769 height 426
click at [708, 108] on link "View product detail page" at bounding box center [706, 109] width 111 height 19
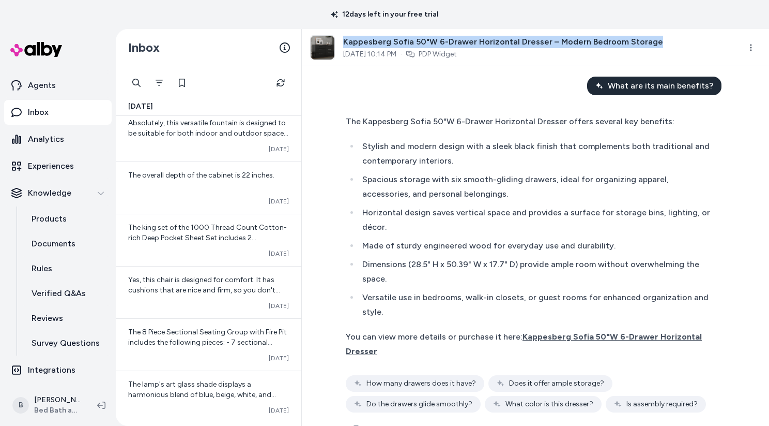
scroll to position [0, 0]
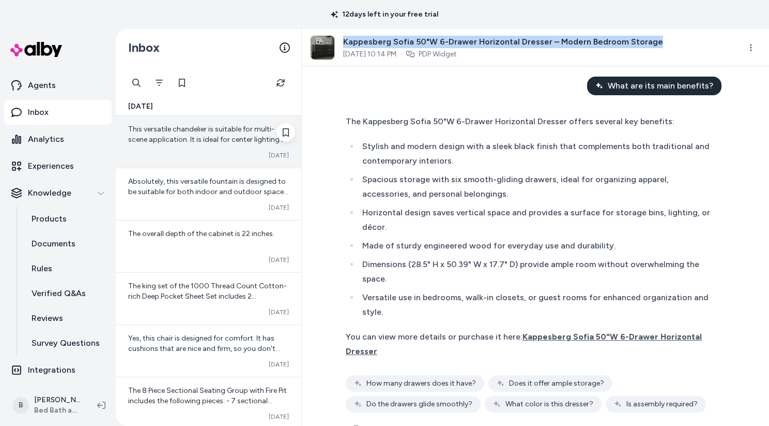
click at [215, 142] on span "This versatile chandelier is suitable for multi-scene application. It is ideal …" at bounding box center [208, 155] width 161 height 61
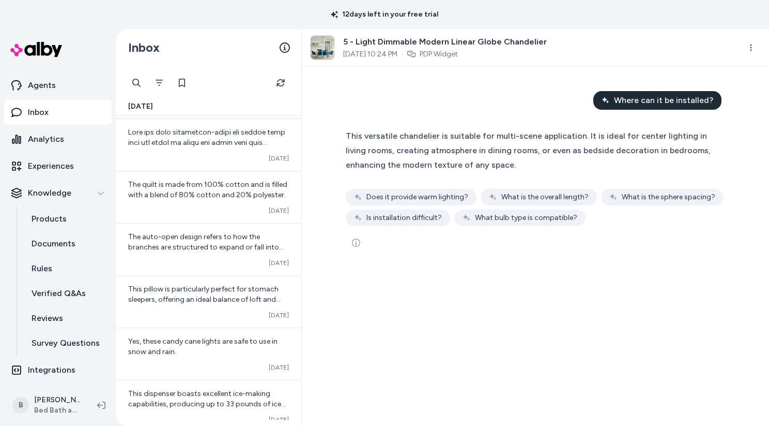
scroll to position [3811, 0]
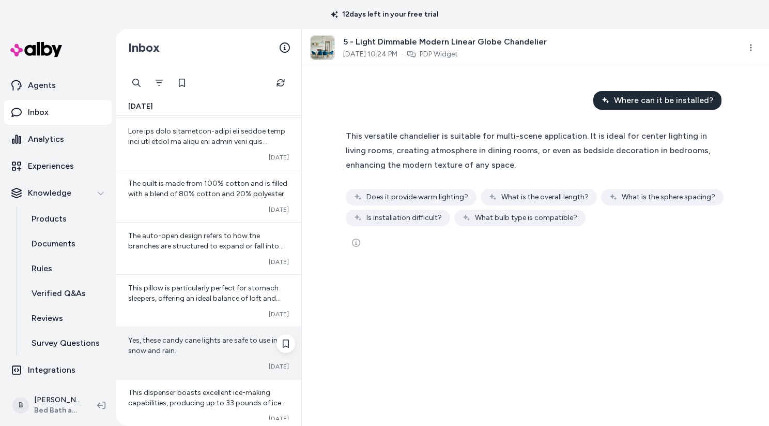
click at [216, 345] on div "Yes, these candy cane lights are safe to use in snow and rain." at bounding box center [208, 345] width 161 height 21
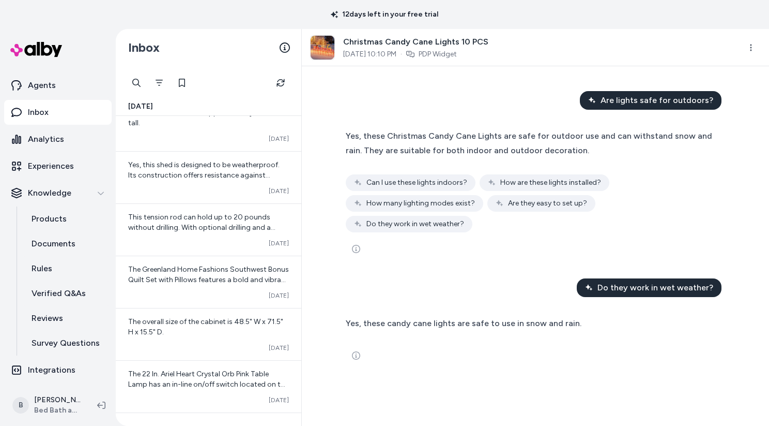
scroll to position [4154, 0]
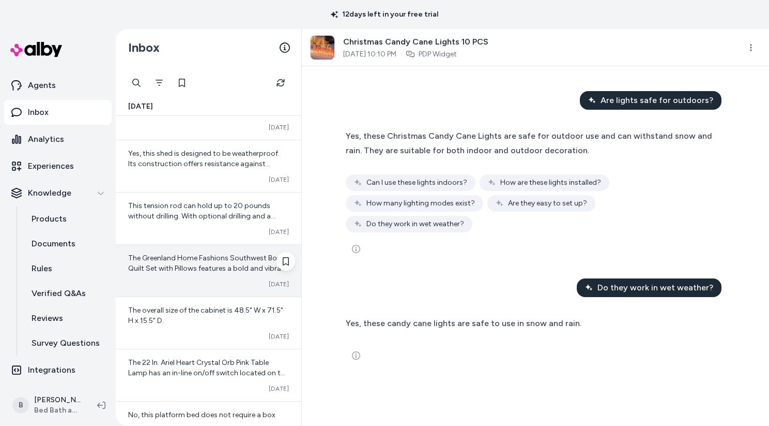
click at [229, 268] on span "The Greenland Home Fashions Southwest Bonus Quilt Set with Pillows features a b…" at bounding box center [208, 309] width 161 height 112
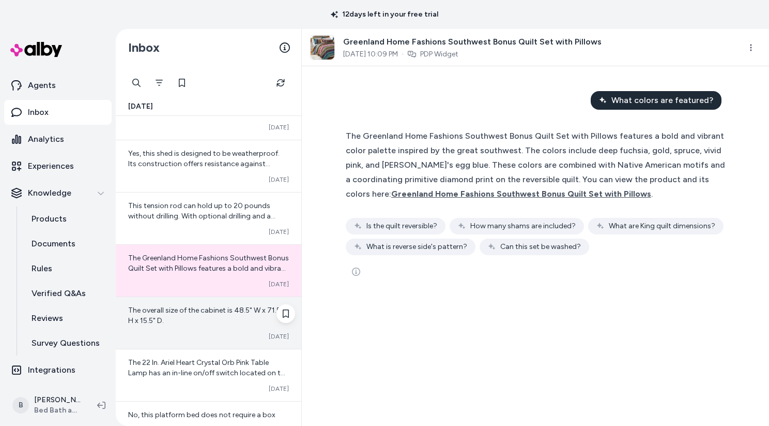
click at [209, 314] on div "The overall size of the cabinet is 48.5" W x 71.5" H x 15.5" D." at bounding box center [208, 315] width 161 height 21
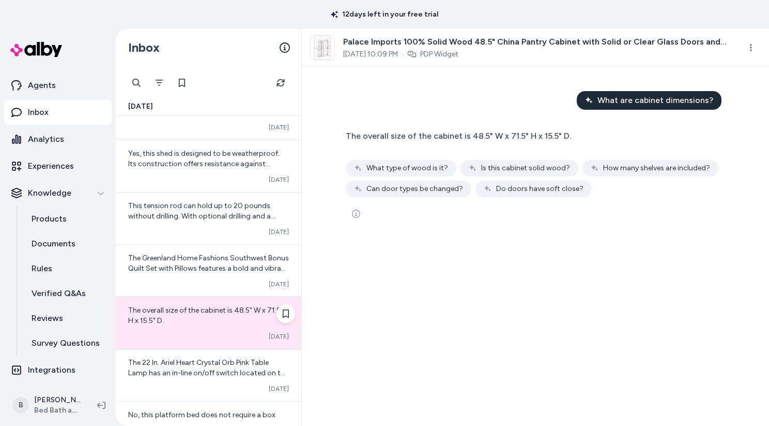
scroll to position [4285, 0]
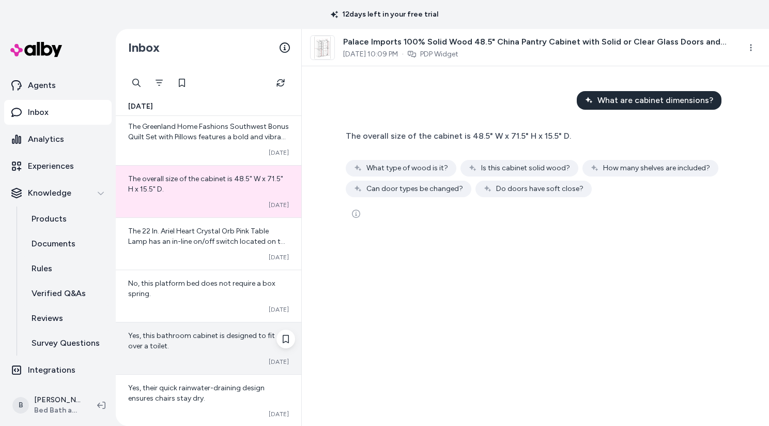
click at [207, 335] on span "Yes, this bathroom cabinet is designed to fit over a toilet." at bounding box center [201, 340] width 147 height 19
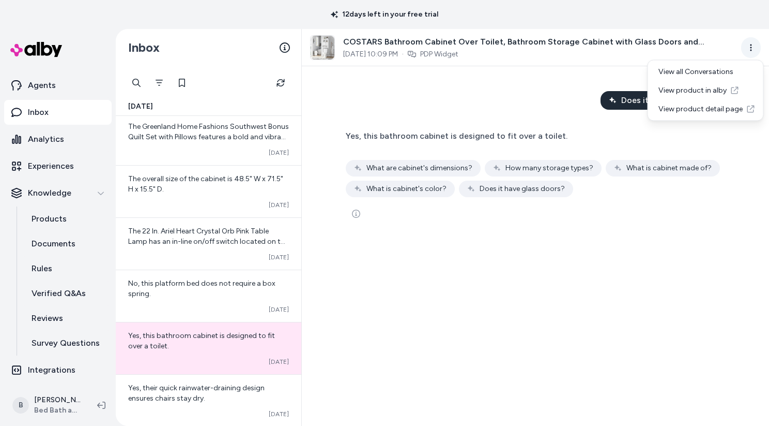
click at [754, 46] on html "12 days left in your free trial Home Agents Inbox Analytics Experiences Knowled…" at bounding box center [384, 213] width 769 height 426
click at [700, 106] on link "View product detail page" at bounding box center [706, 109] width 111 height 19
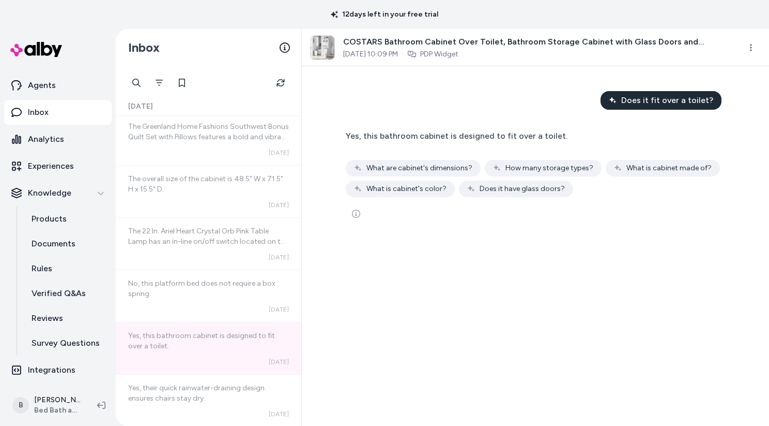
scroll to position [4912, 0]
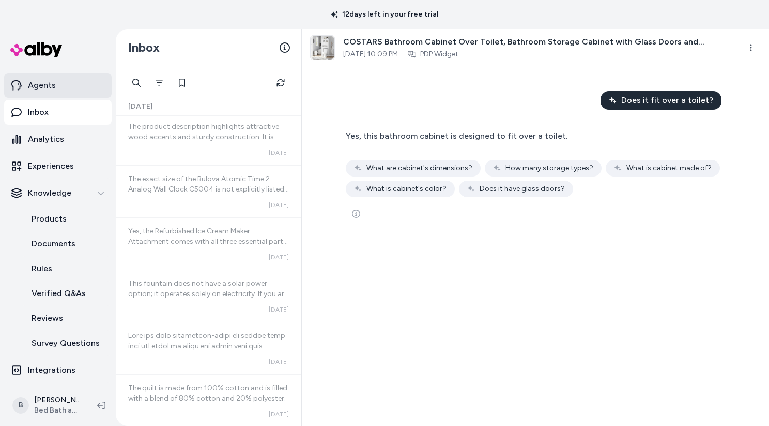
click at [37, 81] on p "Agents" at bounding box center [42, 85] width 28 height 12
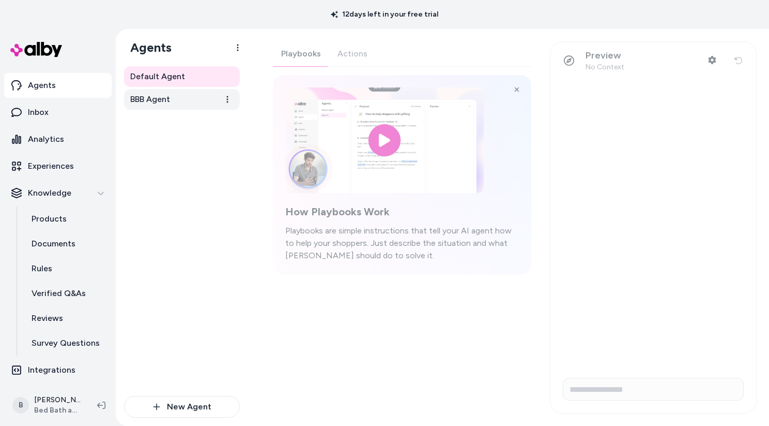
click at [154, 101] on span "BBB Agent" at bounding box center [150, 99] width 40 height 12
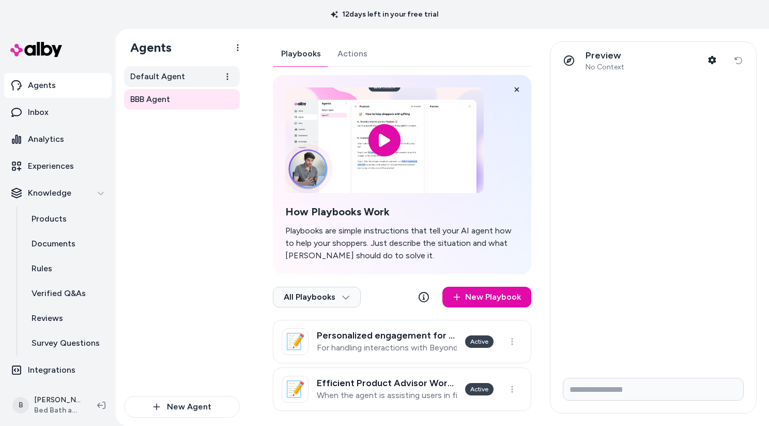
click at [155, 81] on span "Default Agent" at bounding box center [157, 76] width 55 height 12
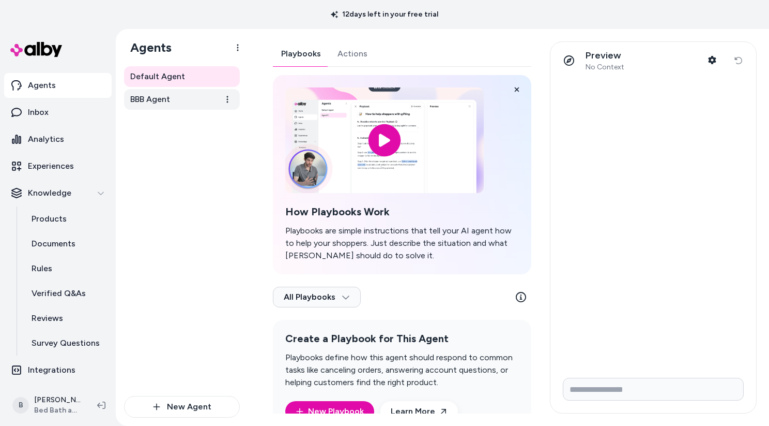
click at [164, 97] on span "BBB Agent" at bounding box center [150, 99] width 40 height 12
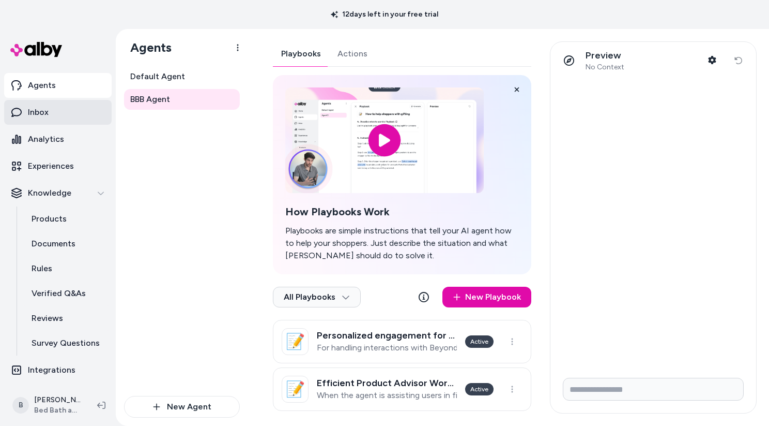
click at [38, 112] on p "Inbox" at bounding box center [38, 112] width 21 height 12
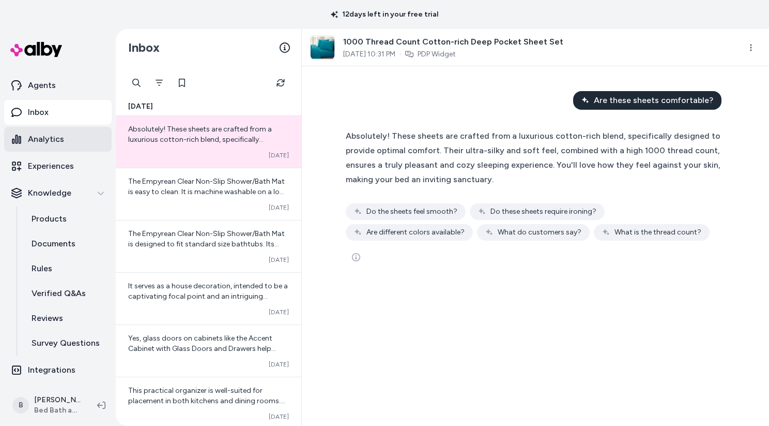
click at [48, 140] on p "Analytics" at bounding box center [46, 139] width 36 height 12
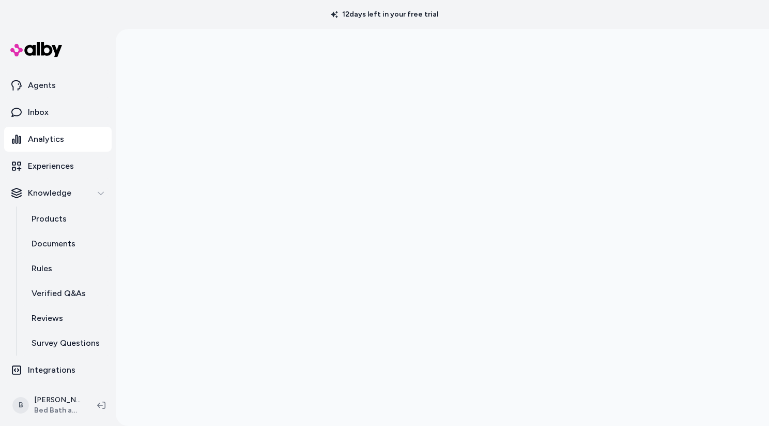
click at [43, 45] on img at bounding box center [36, 49] width 52 height 15
click at [43, 50] on img at bounding box center [36, 49] width 52 height 15
click at [34, 89] on p "Agents" at bounding box center [42, 85] width 28 height 12
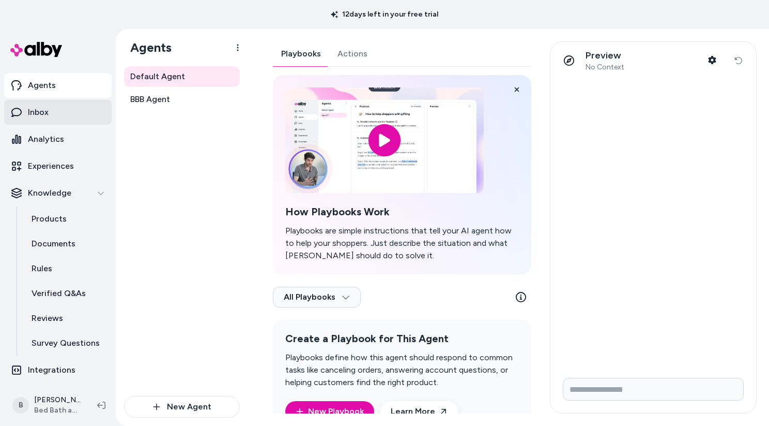
click at [43, 110] on p "Inbox" at bounding box center [38, 112] width 21 height 12
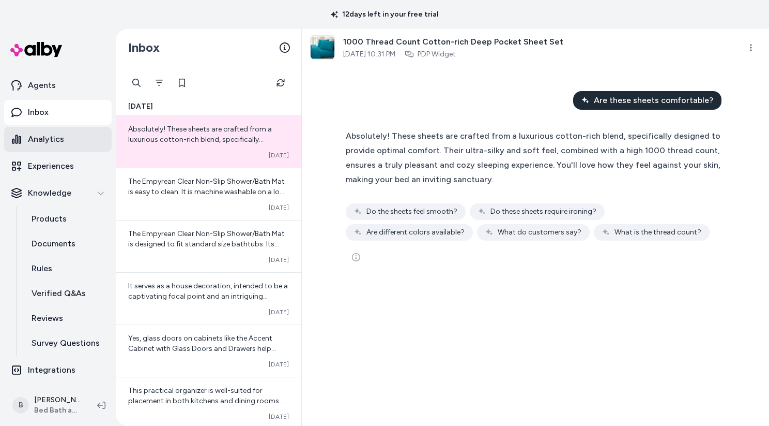
click at [44, 144] on p "Analytics" at bounding box center [46, 139] width 36 height 12
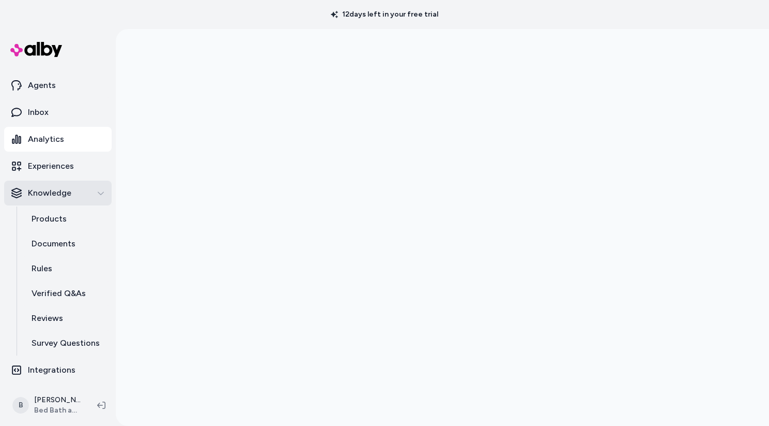
click at [41, 197] on p "Knowledge" at bounding box center [49, 193] width 43 height 12
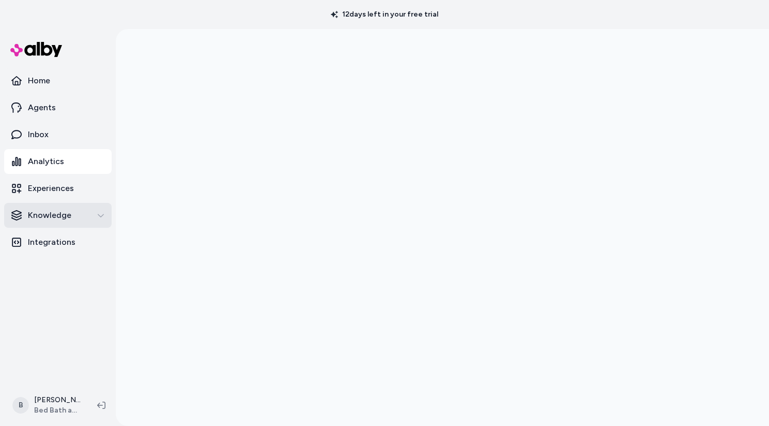
click at [42, 214] on p "Knowledge" at bounding box center [49, 215] width 43 height 12
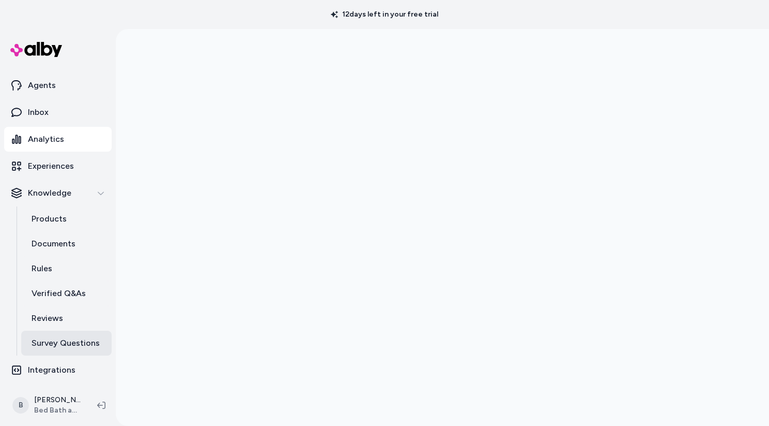
click at [64, 343] on p "Survey Questions" at bounding box center [66, 343] width 68 height 12
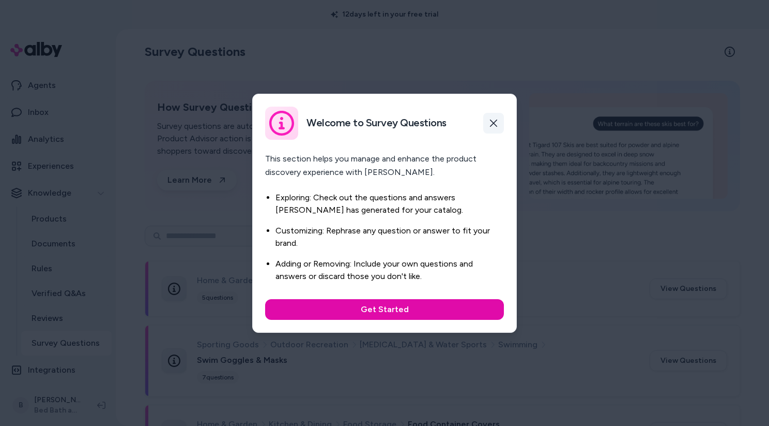
click at [491, 124] on icon "button" at bounding box center [494, 123] width 8 height 8
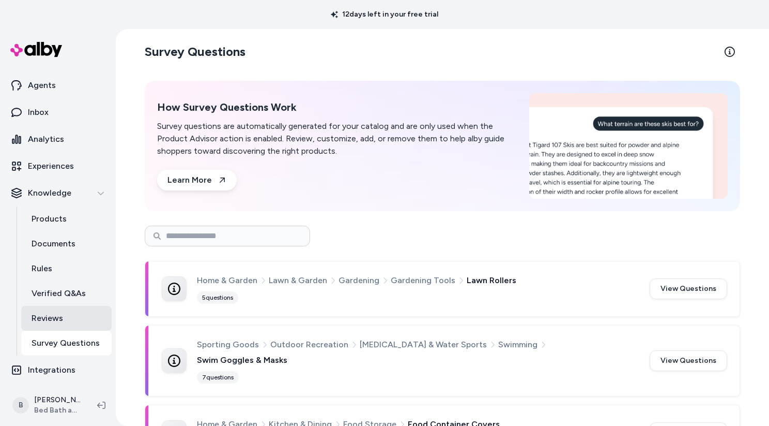
click at [53, 318] on p "Reviews" at bounding box center [48, 318] width 32 height 12
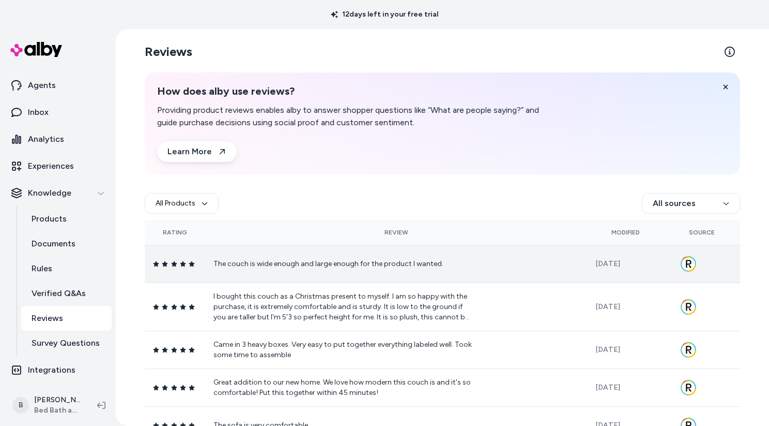
click at [688, 266] on icon at bounding box center [689, 263] width 14 height 14
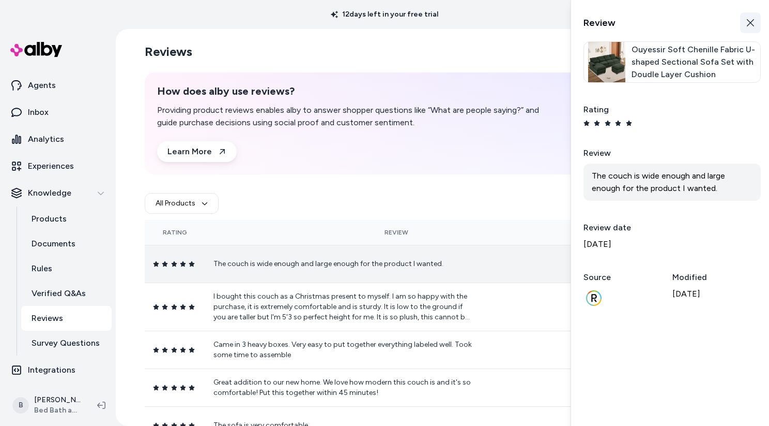
click at [748, 26] on icon "button" at bounding box center [751, 23] width 8 height 8
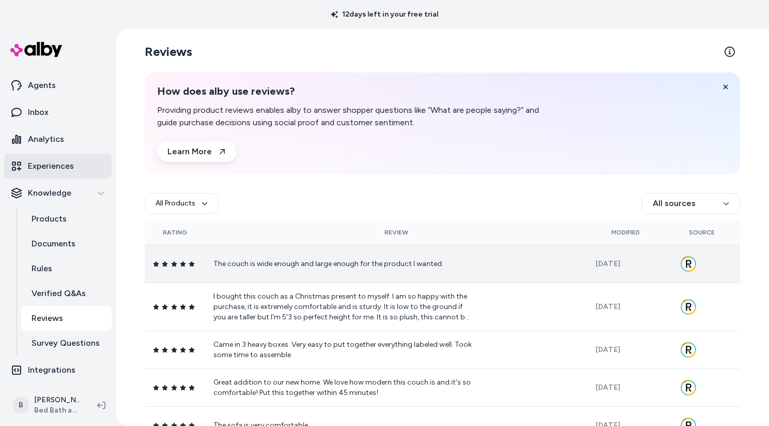
click at [55, 165] on p "Experiences" at bounding box center [51, 166] width 46 height 12
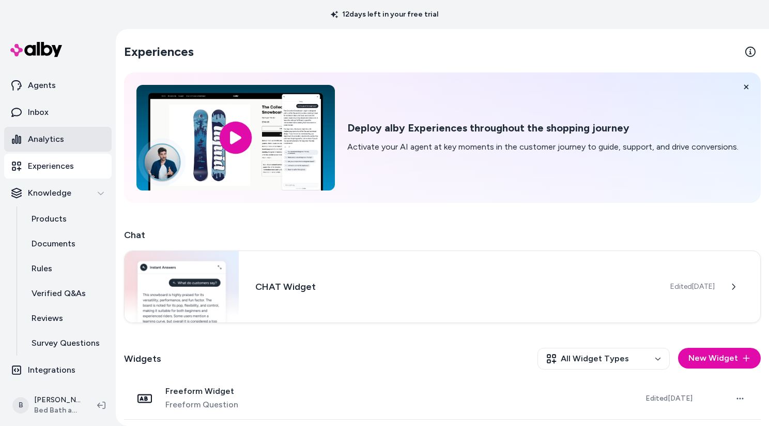
click at [52, 143] on p "Analytics" at bounding box center [46, 139] width 36 height 12
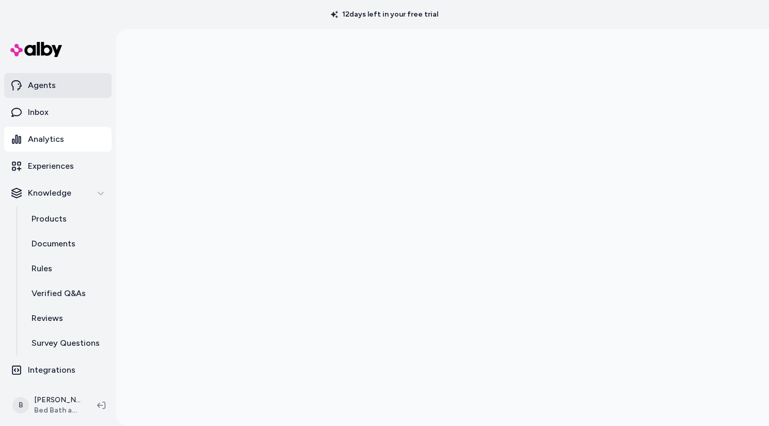
click at [37, 91] on p "Agents" at bounding box center [42, 85] width 28 height 12
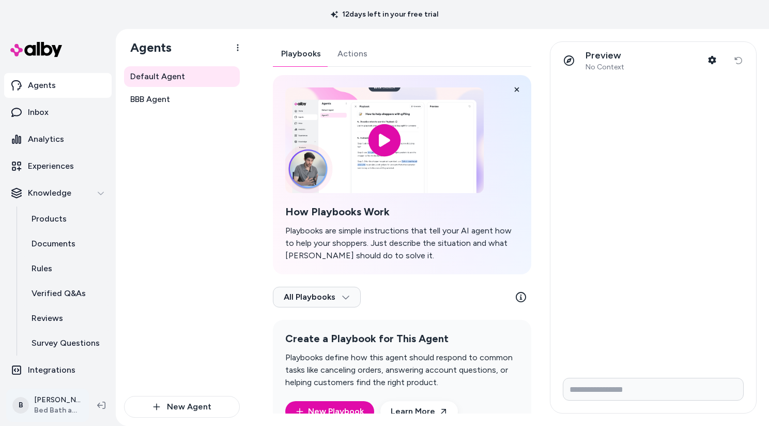
click at [60, 398] on html "12 days left in your free trial Home Agents Inbox Analytics Experiences Knowled…" at bounding box center [384, 213] width 769 height 426
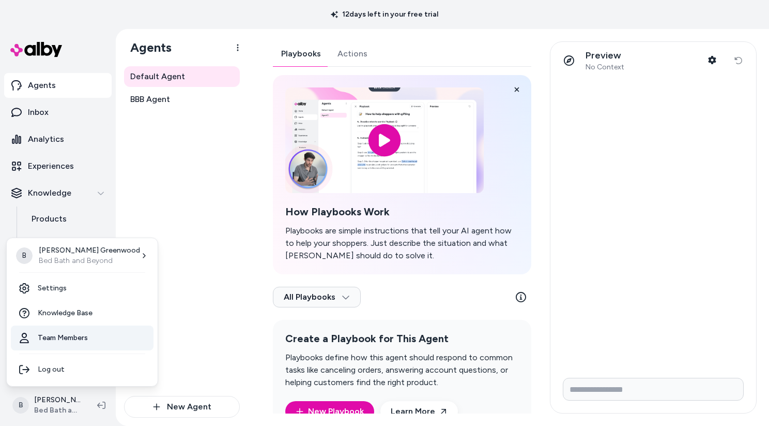
click at [57, 340] on link "Team Members" at bounding box center [82, 337] width 143 height 25
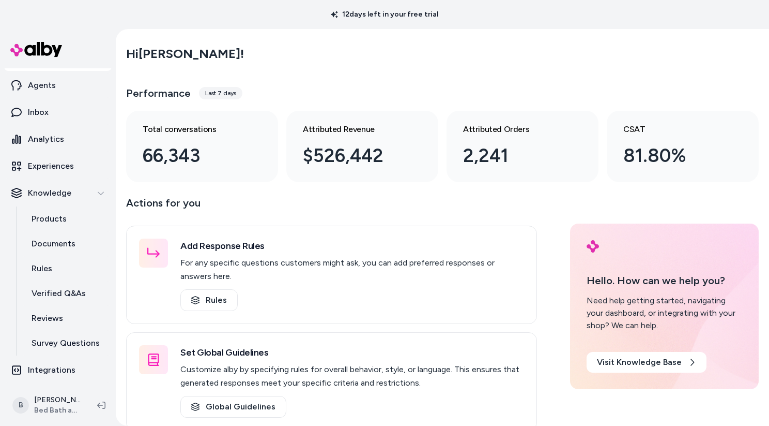
click at [228, 95] on div "Last 7 days" at bounding box center [220, 93] width 43 height 12
click at [216, 93] on div "Last 7 days" at bounding box center [220, 93] width 43 height 12
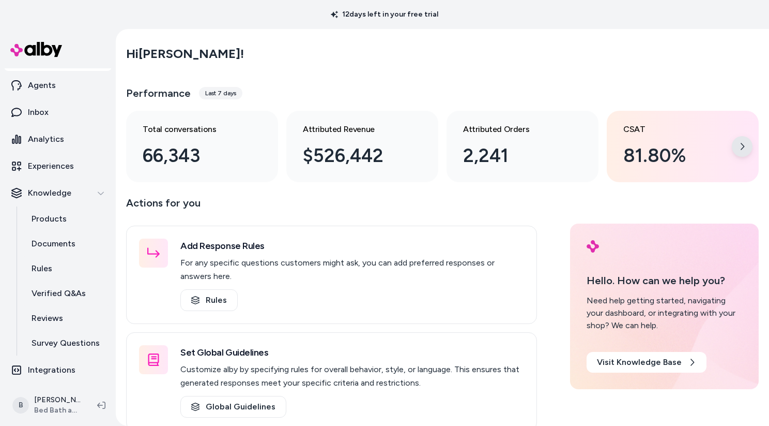
click at [741, 143] on icon at bounding box center [742, 146] width 8 height 8
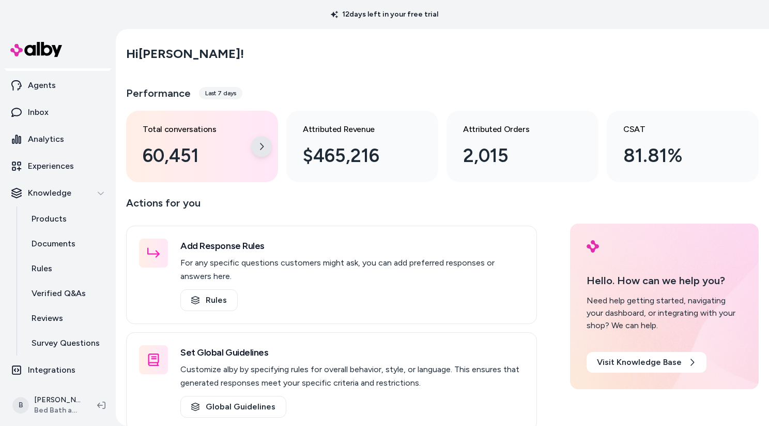
click at [259, 143] on icon at bounding box center [262, 146] width 8 height 8
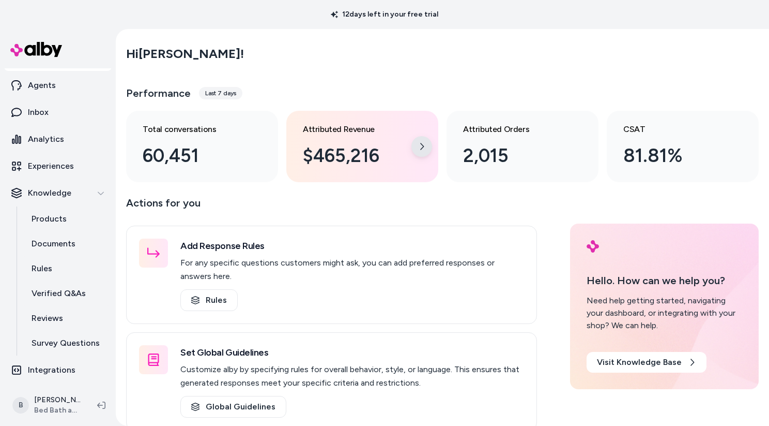
click at [421, 148] on icon at bounding box center [422, 146] width 8 height 8
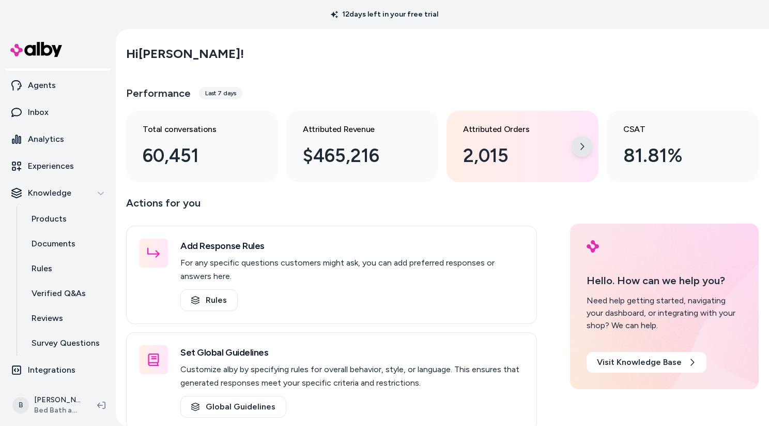
click at [582, 147] on icon at bounding box center [582, 146] width 8 height 8
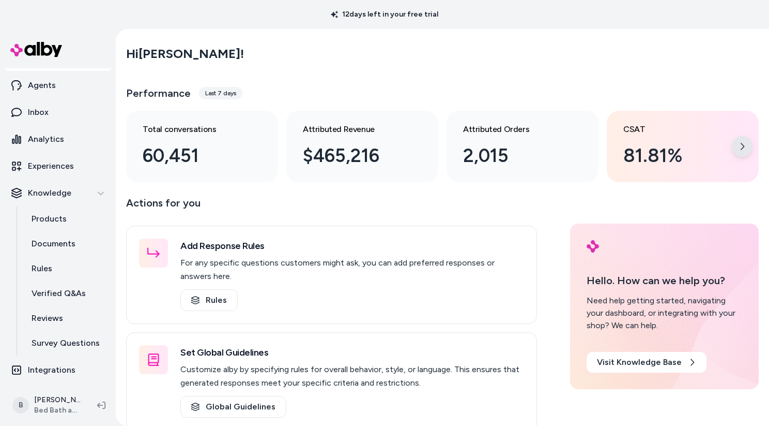
click at [735, 145] on div at bounding box center [742, 146] width 21 height 21
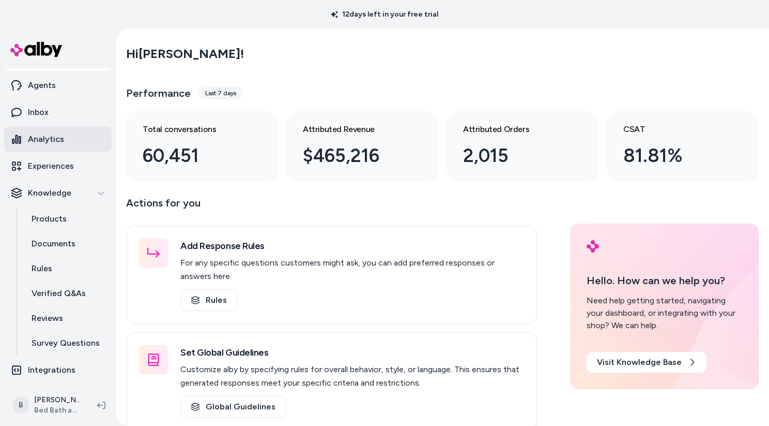
click at [59, 142] on p "Analytics" at bounding box center [46, 139] width 36 height 12
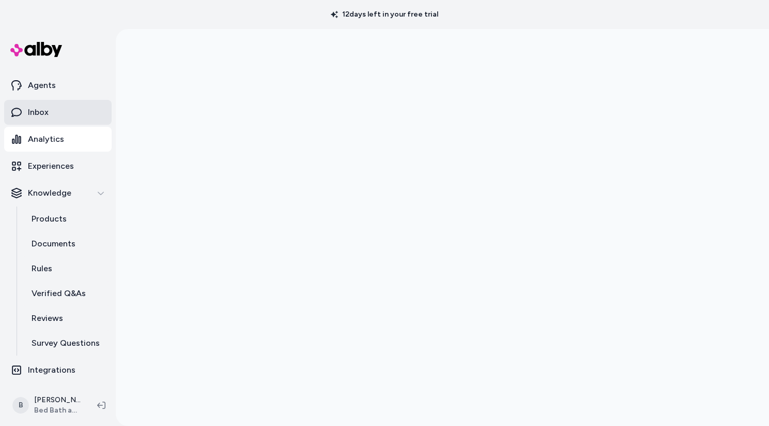
click at [23, 109] on link "Inbox" at bounding box center [58, 112] width 108 height 25
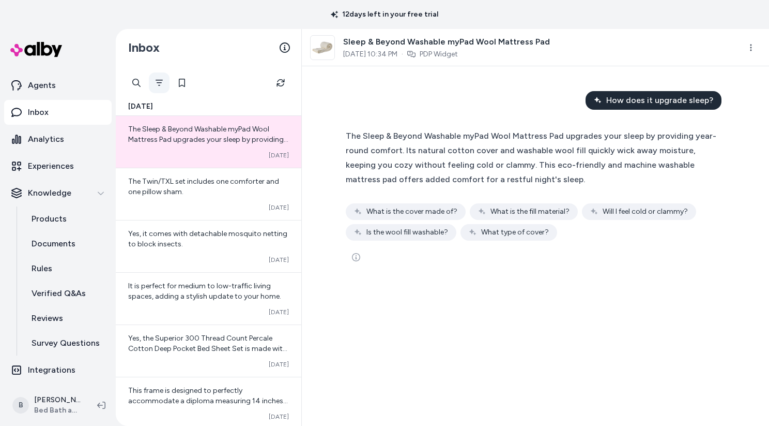
click at [160, 81] on icon "Filter" at bounding box center [159, 83] width 8 height 8
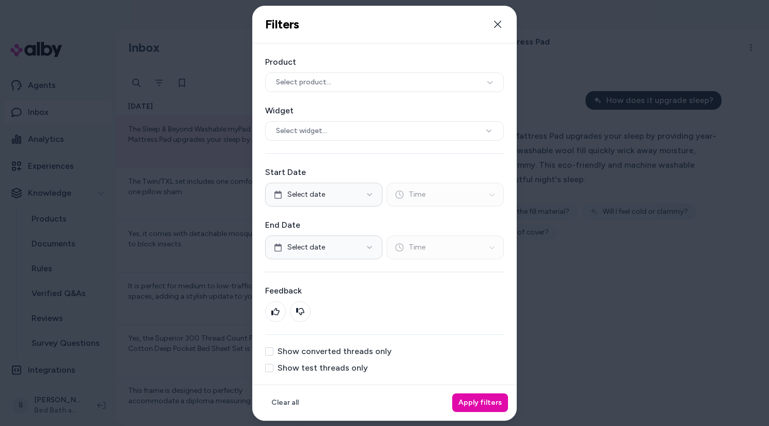
click at [271, 354] on button "Show converted threads only" at bounding box center [269, 351] width 8 height 8
click at [470, 399] on button "Apply filters" at bounding box center [480, 402] width 56 height 19
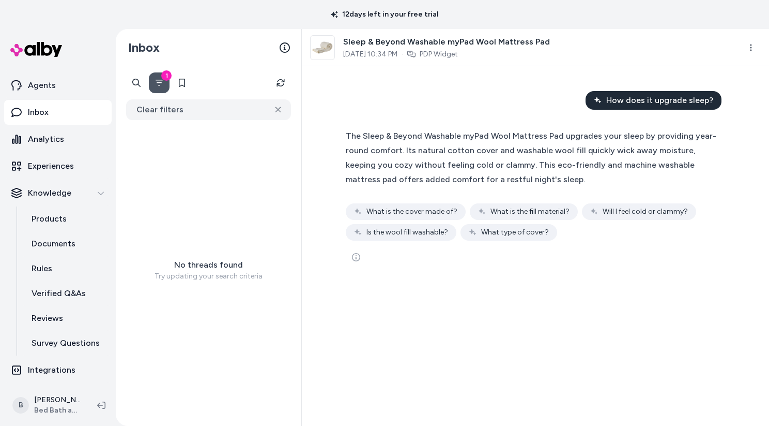
click at [161, 88] on button "1" at bounding box center [159, 82] width 21 height 21
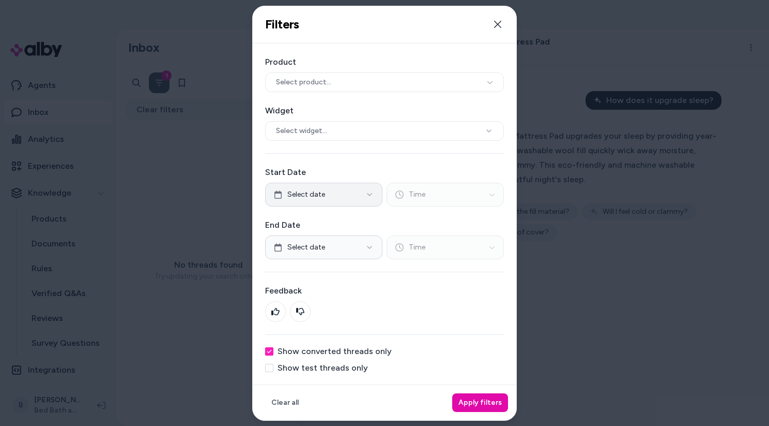
click at [354, 194] on button "Select date" at bounding box center [323, 195] width 117 height 24
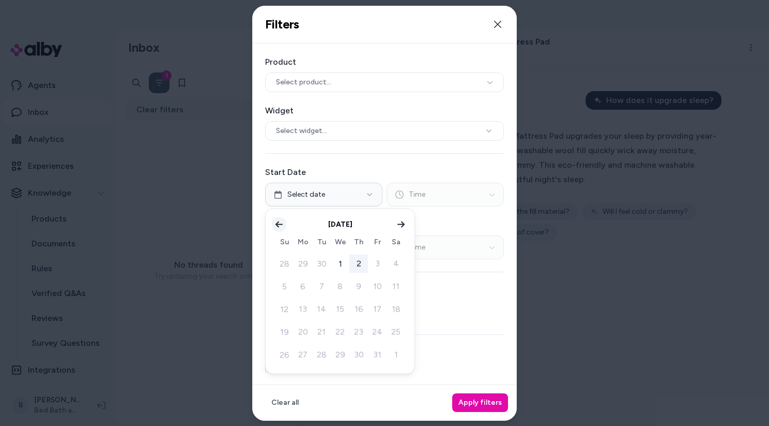
click at [284, 227] on button "Go to previous month" at bounding box center [279, 224] width 14 height 14
click at [304, 263] on button "1" at bounding box center [303, 263] width 19 height 19
click at [322, 354] on button "30" at bounding box center [321, 354] width 19 height 19
click at [301, 258] on button "1" at bounding box center [303, 263] width 19 height 19
click at [443, 195] on button "Time" at bounding box center [445, 195] width 117 height 24
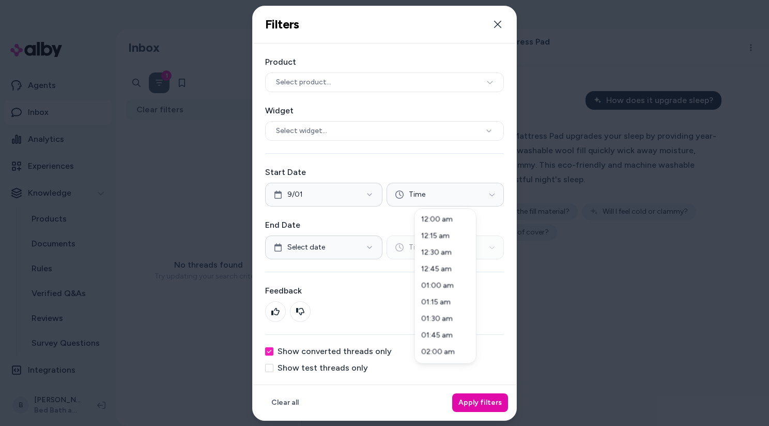
click at [356, 249] on div at bounding box center [384, 213] width 769 height 426
click at [356, 249] on button "Select date" at bounding box center [323, 247] width 117 height 24
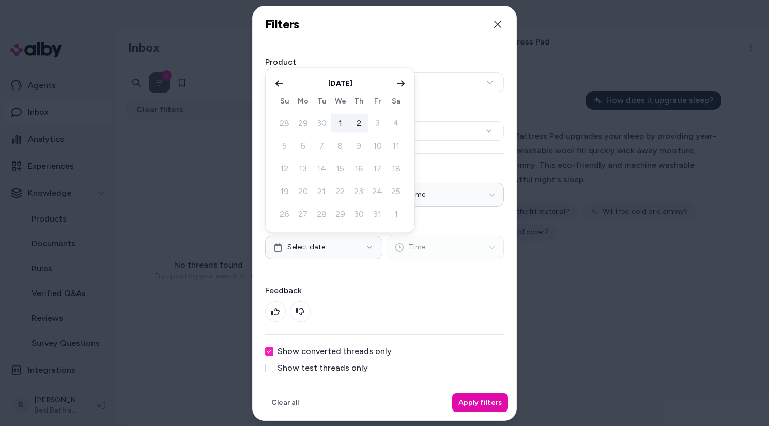
click at [340, 125] on button "1" at bounding box center [340, 123] width 19 height 19
click at [472, 400] on button "Apply filters" at bounding box center [480, 402] width 56 height 19
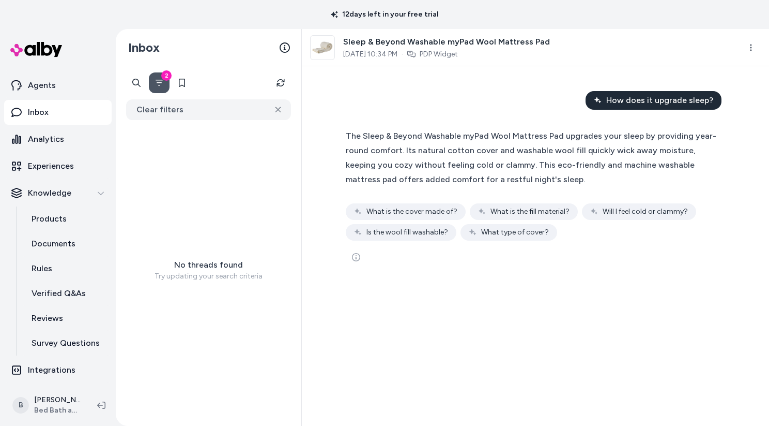
click at [155, 83] on icon "Filter" at bounding box center [159, 83] width 8 height 8
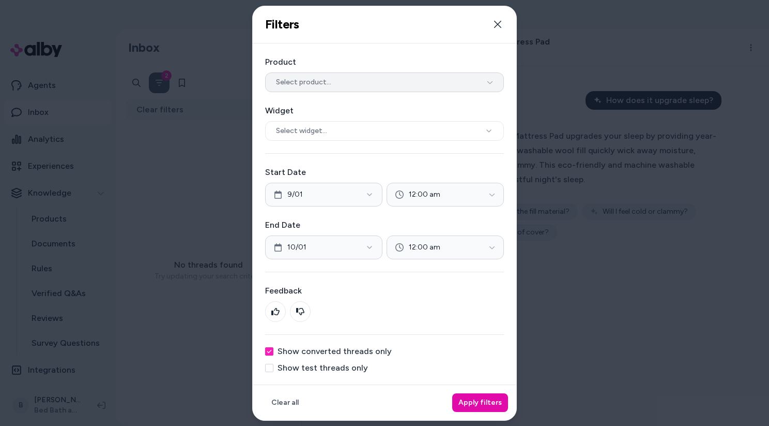
click at [364, 88] on button "Select product..." at bounding box center [384, 82] width 239 height 20
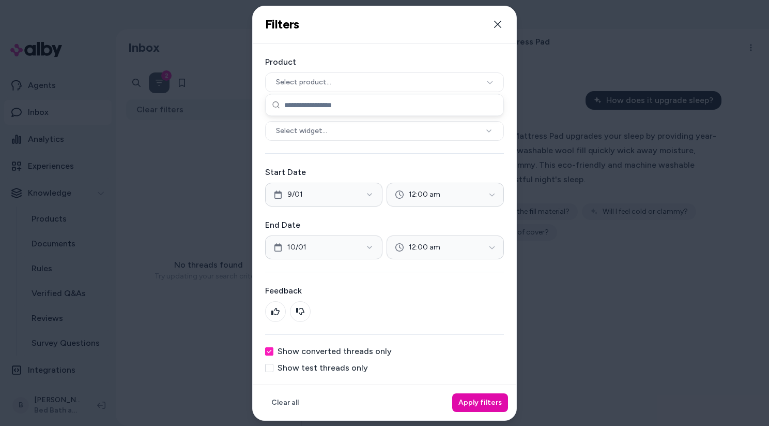
click at [365, 54] on div "Product Select product... Widget Select widget... Start Date [DATE] 12:00 am En…" at bounding box center [385, 213] width 264 height 341
click at [272, 350] on button "Show converted threads only" at bounding box center [269, 351] width 8 height 8
click at [476, 400] on button "Apply filters" at bounding box center [480, 402] width 56 height 19
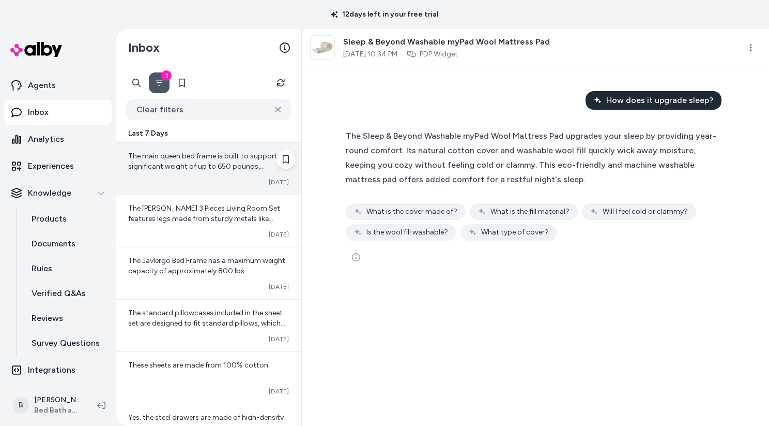
click at [201, 170] on span "The main queen bed frame is built to support a significant weight of up to 650 …" at bounding box center [205, 172] width 155 height 40
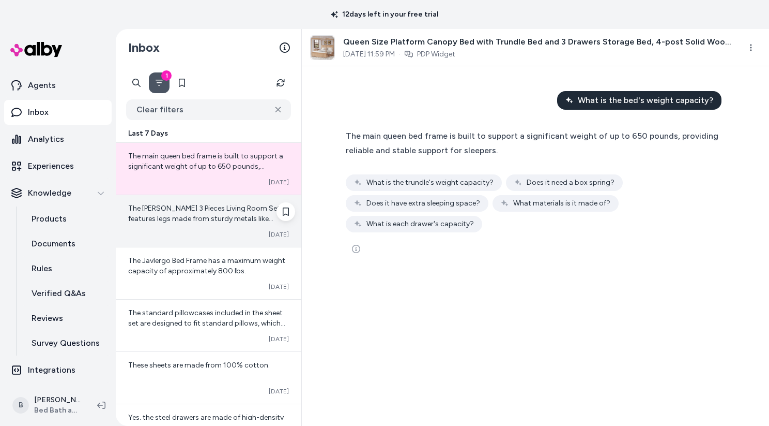
click at [204, 208] on span "The [PERSON_NAME] 3 Pieces Living Room Set features legs made from sturdy metal…" at bounding box center [208, 244] width 160 height 81
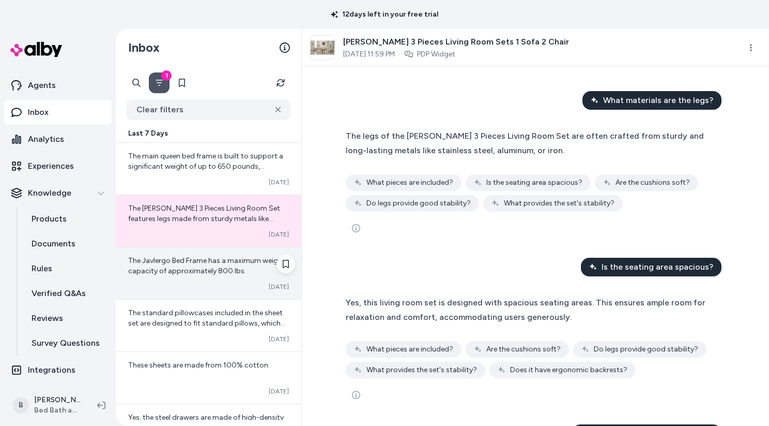
click at [225, 275] on span "The Javlergo Bed Frame has a maximum weight capacity of approximately 800 lbs." at bounding box center [206, 265] width 157 height 19
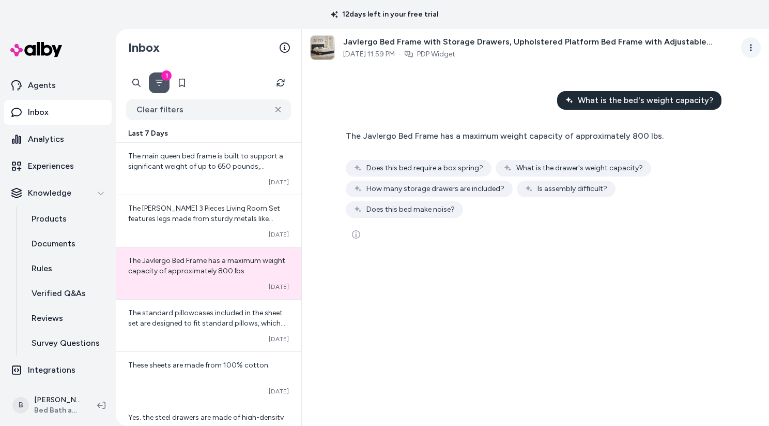
click at [750, 47] on html "12 days left in your free trial Home Agents Inbox Analytics Experiences Knowled…" at bounding box center [384, 213] width 769 height 426
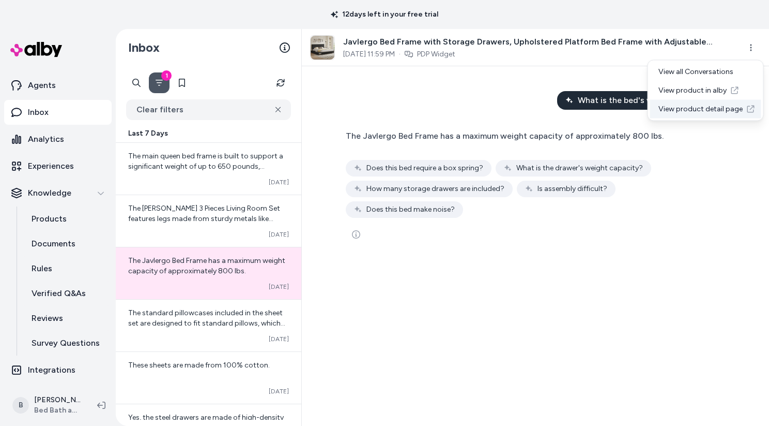
click at [705, 111] on link "View product detail page" at bounding box center [706, 109] width 111 height 19
